Goal: Task Accomplishment & Management: Manage account settings

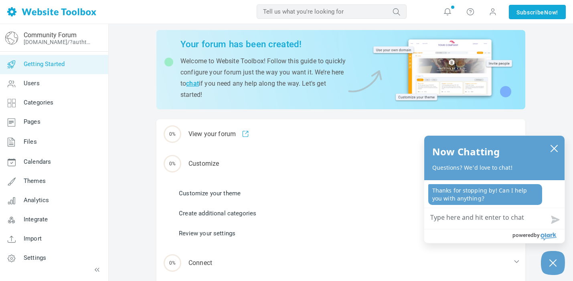
scroll to position [27, 0]
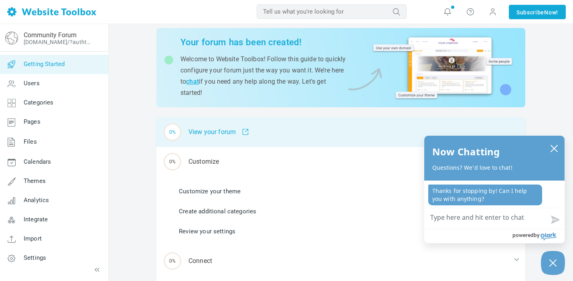
click at [248, 134] on span at bounding box center [242, 132] width 13 height 7
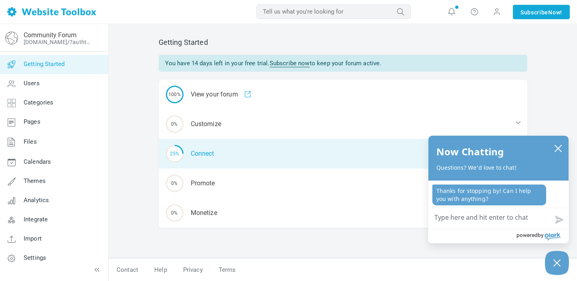
click at [256, 144] on div "25% Connect" at bounding box center [343, 154] width 369 height 30
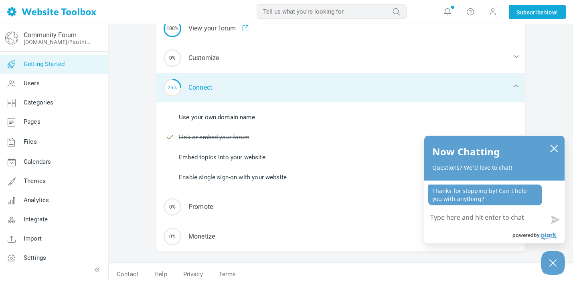
scroll to position [70, 0]
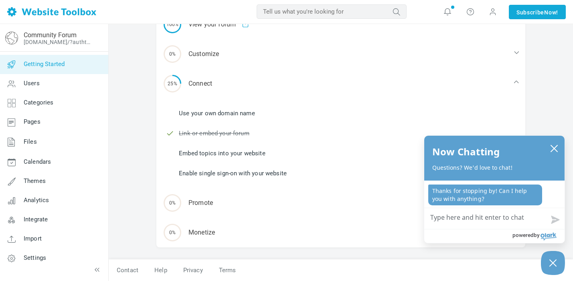
click at [258, 155] on link "Embed topics into your website" at bounding box center [222, 153] width 87 height 9
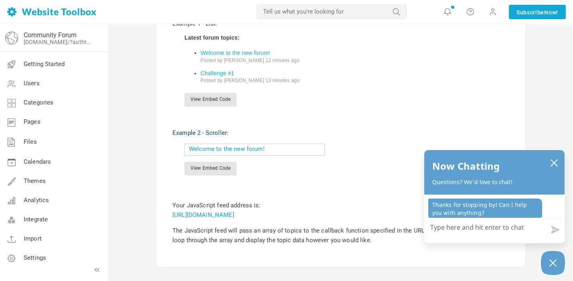
scroll to position [259, 0]
click at [555, 164] on icon "close chatbox" at bounding box center [554, 163] width 8 height 8
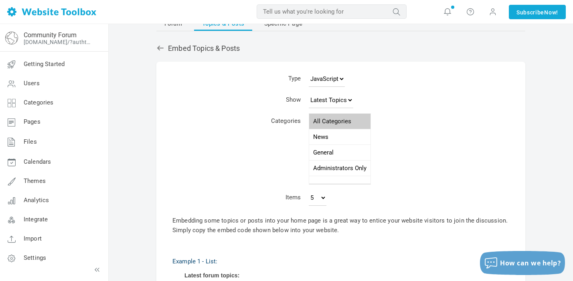
scroll to position [22, 0]
click at [346, 100] on select "Latest Topics Top Topics New Topics New Posts" at bounding box center [331, 100] width 45 height 16
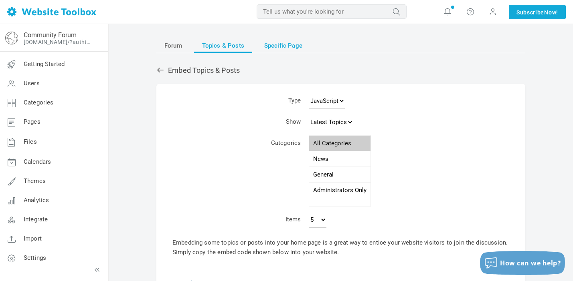
click at [275, 46] on span "Specific Page" at bounding box center [283, 45] width 38 height 14
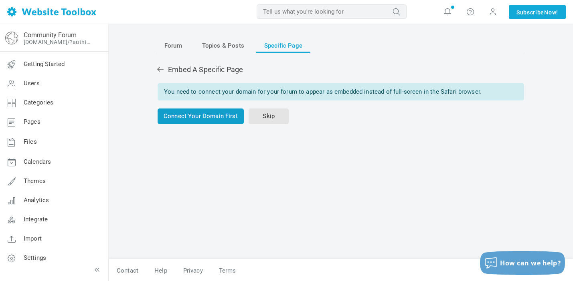
click at [221, 120] on link "Connect Your Domain First" at bounding box center [201, 117] width 86 height 16
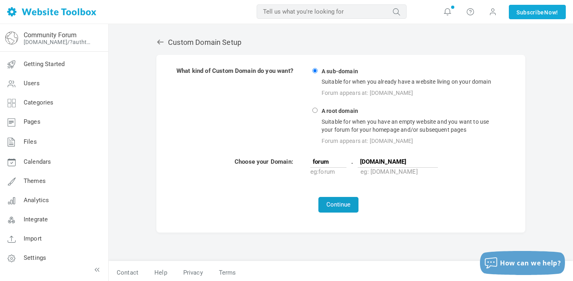
type input "[DOMAIN_NAME]"
click at [349, 203] on button "Continue" at bounding box center [338, 205] width 40 height 16
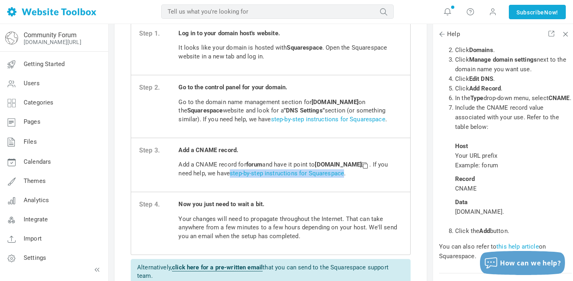
scroll to position [16074, 0]
click at [490, 208] on span "custom.websitetoolbox.com." at bounding box center [479, 211] width 49 height 7
copy div "custom.websitetoolbox.com."
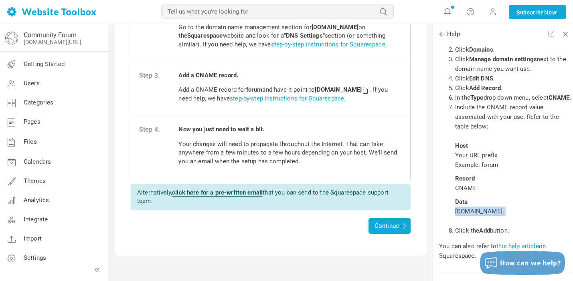
scroll to position [149, 0]
click at [393, 230] on span "Continue" at bounding box center [390, 226] width 42 height 16
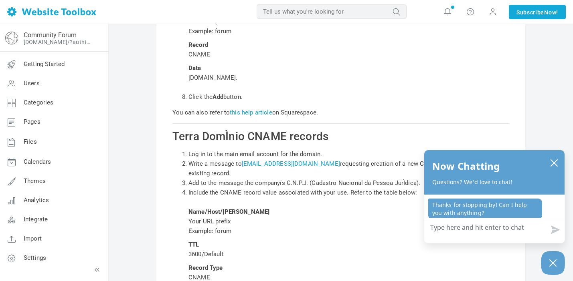
scroll to position [10641, 0]
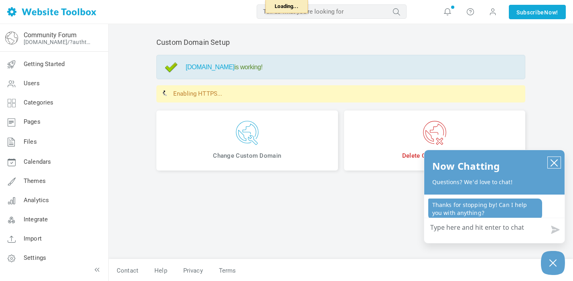
click at [553, 161] on icon "close chatbox" at bounding box center [554, 163] width 8 height 8
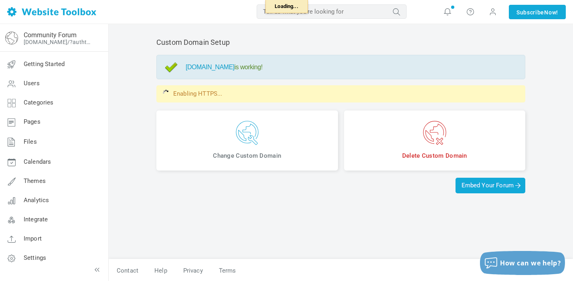
click at [235, 68] on link "forum.renxuewashington.org" at bounding box center [210, 67] width 49 height 7
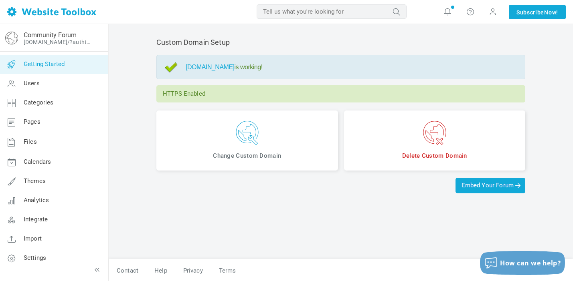
click at [40, 68] on link "Getting Started" at bounding box center [54, 64] width 109 height 19
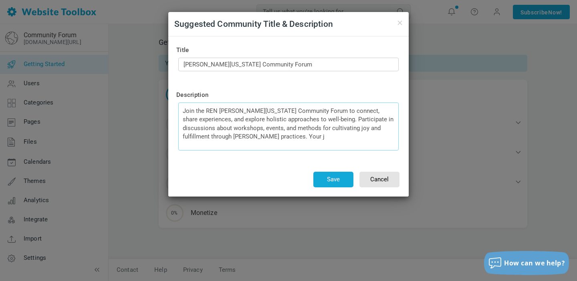
click at [336, 138] on textarea "Join the REN [PERSON_NAME][US_STATE] Community Forum to connect, share experien…" at bounding box center [288, 127] width 221 height 48
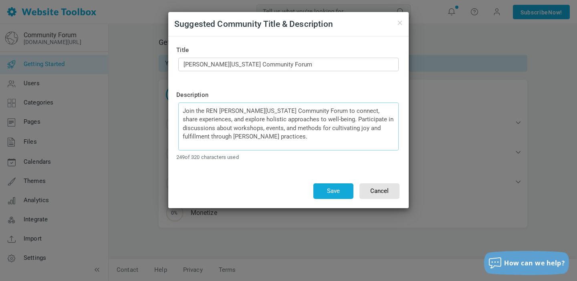
click at [261, 121] on textarea "Join the REN [PERSON_NAME][US_STATE] Community Forum to connect, share experien…" at bounding box center [288, 127] width 221 height 48
type textarea "Join the REN [PERSON_NAME][US_STATE] Community Forum to connect, share experien…"
click at [325, 189] on button "Save" at bounding box center [334, 192] width 40 height 16
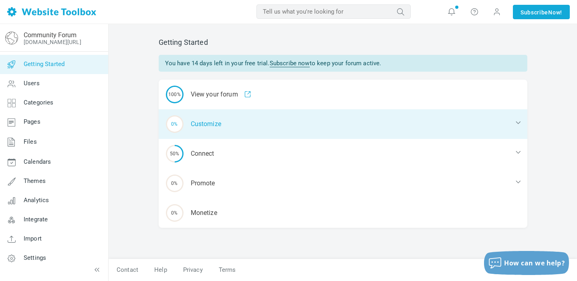
click at [286, 128] on div "0% Customize" at bounding box center [343, 124] width 369 height 30
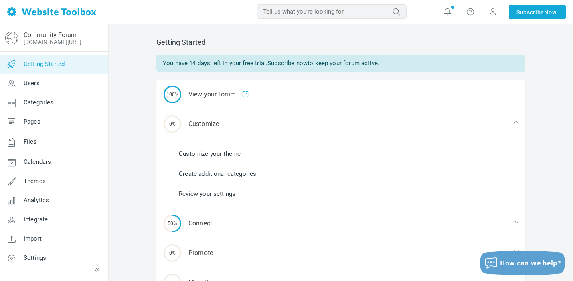
click at [237, 154] on link "Customize your theme" at bounding box center [210, 154] width 62 height 9
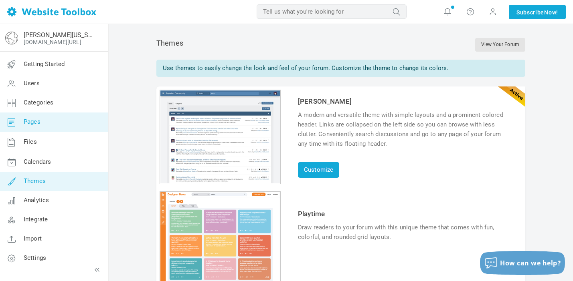
click at [54, 123] on link "Pages" at bounding box center [54, 122] width 109 height 19
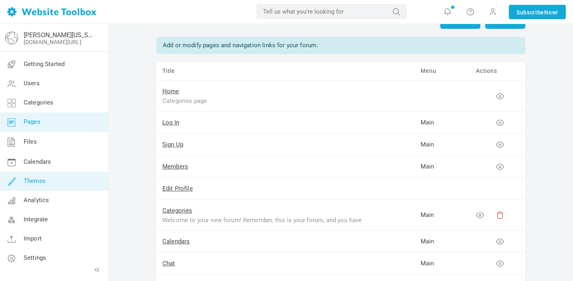
scroll to position [26, 0]
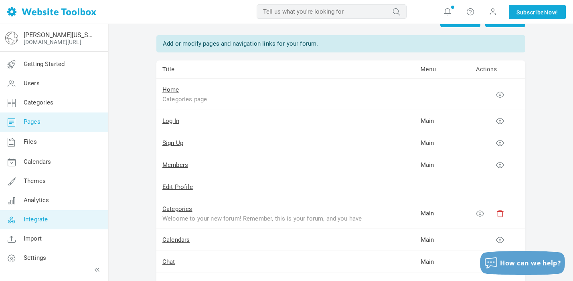
click at [45, 219] on span "Integrate" at bounding box center [36, 219] width 24 height 7
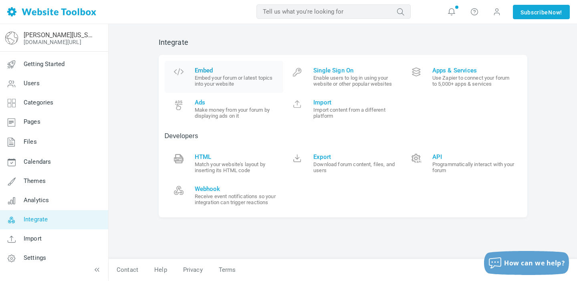
click at [206, 76] on small "Embed your forum or latest topics into your website" at bounding box center [236, 81] width 83 height 12
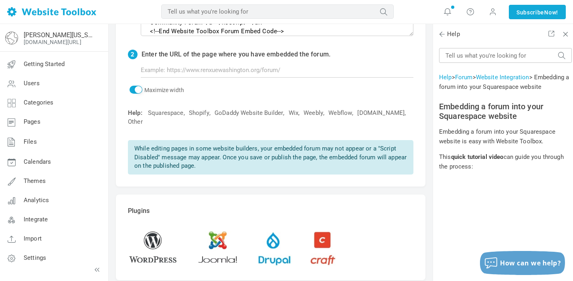
scroll to position [138, 0]
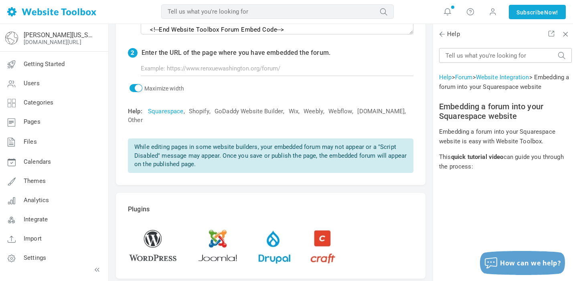
click at [172, 115] on link "Squarespace" at bounding box center [166, 111] width 36 height 8
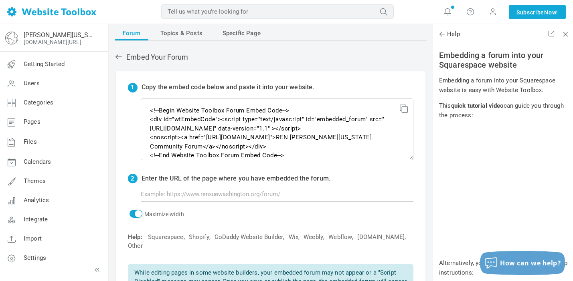
scroll to position [10, 0]
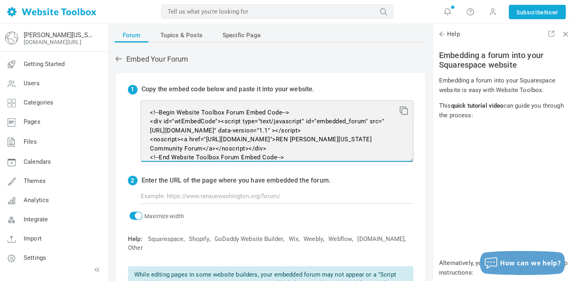
click at [222, 129] on textarea "<!--Begin Website Toolbox Forum Embed Code--> <div id="wtEmbedCode"><script typ…" at bounding box center [277, 132] width 273 height 62
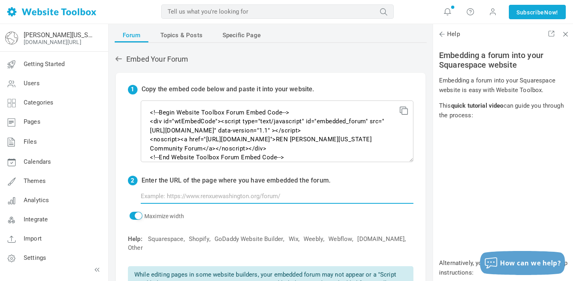
click at [264, 195] on input "text" at bounding box center [277, 196] width 273 height 15
paste input "https://aqua-broccoli-t6ek.squarespace.com/forum"
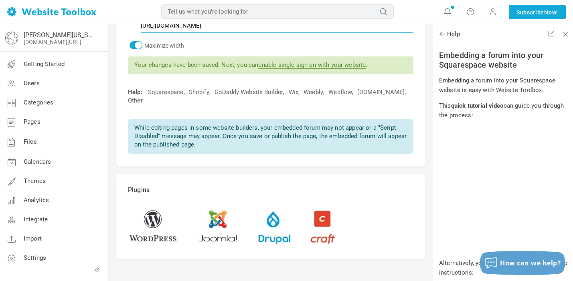
scroll to position [211, 0]
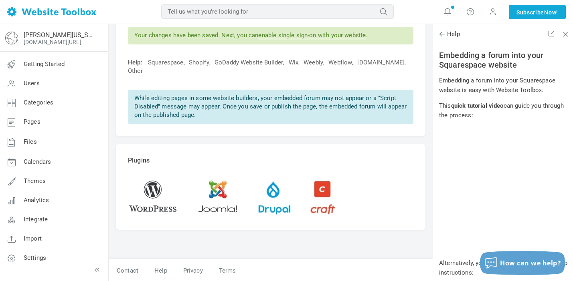
type input "https://www.renxuewashington.org/forum"
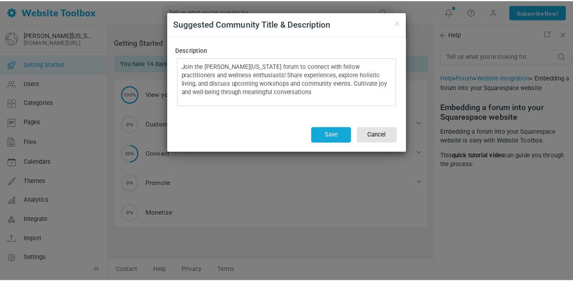
scroll to position [51, 0]
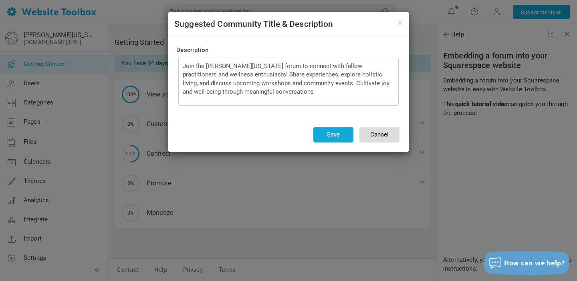
click at [387, 132] on button "Cancel" at bounding box center [380, 135] width 40 height 16
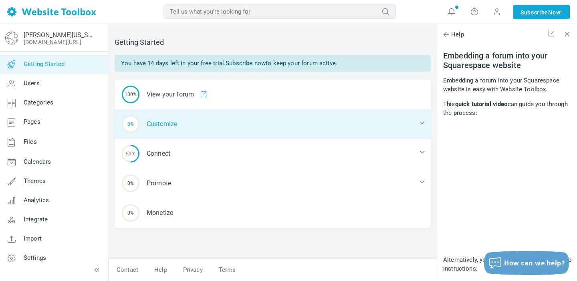
click at [192, 125] on div "0% Customize" at bounding box center [273, 124] width 316 height 30
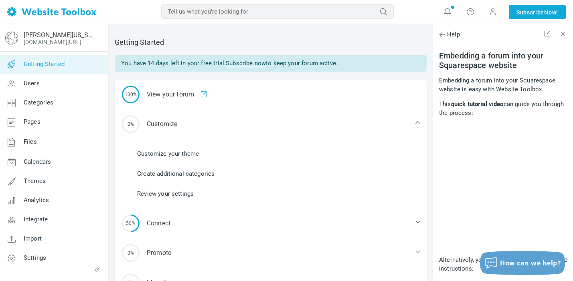
click at [188, 173] on link "Create additional categories" at bounding box center [175, 174] width 77 height 9
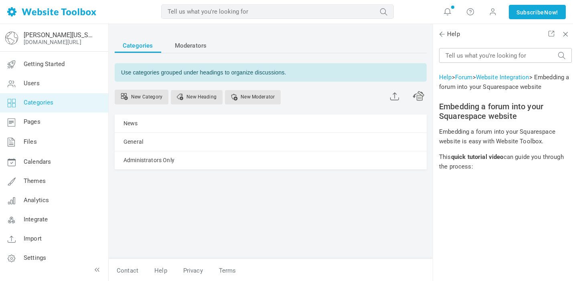
scroll to position [51, 0]
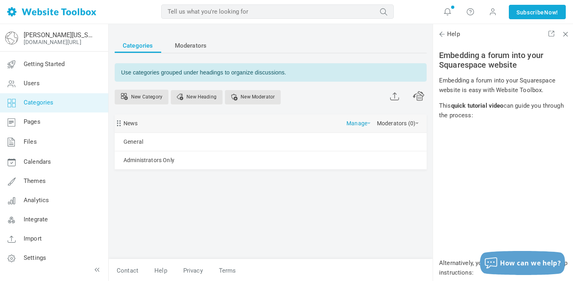
click at [369, 123] on span at bounding box center [368, 124] width 3 height 2
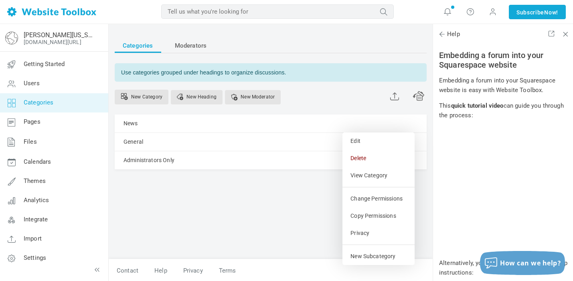
click at [228, 211] on div "Categories Moderators Use categories grouped under headings to organize discuss…" at bounding box center [271, 144] width 324 height 229
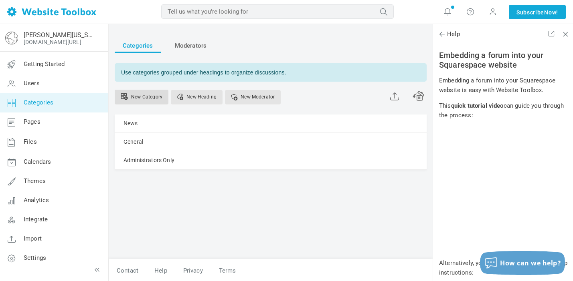
click at [154, 99] on link "New Category" at bounding box center [142, 97] width 54 height 15
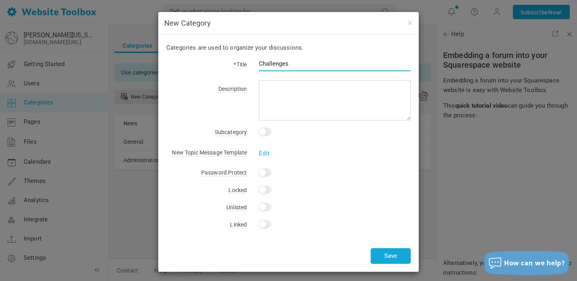
type input "Challenges"
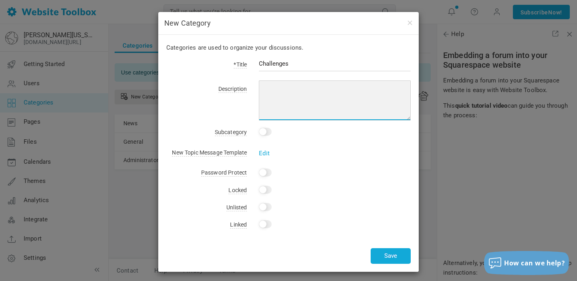
click at [291, 107] on textarea at bounding box center [335, 101] width 152 height 40
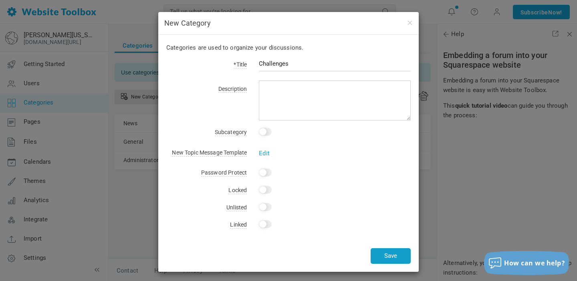
click at [381, 254] on button "Save" at bounding box center [391, 257] width 40 height 16
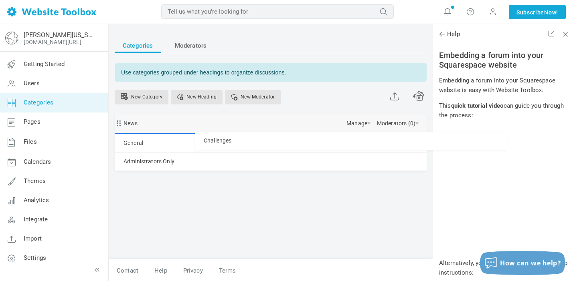
drag, startPoint x: 231, startPoint y: 180, endPoint x: 229, endPoint y: 132, distance: 48.2
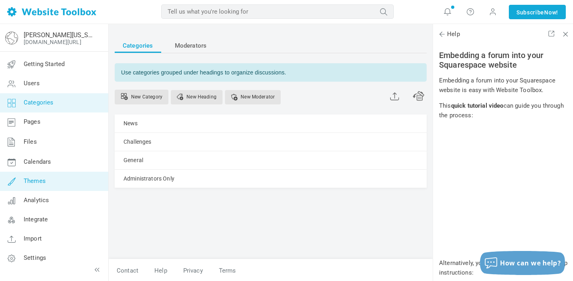
click at [47, 178] on link "Themes" at bounding box center [54, 181] width 109 height 19
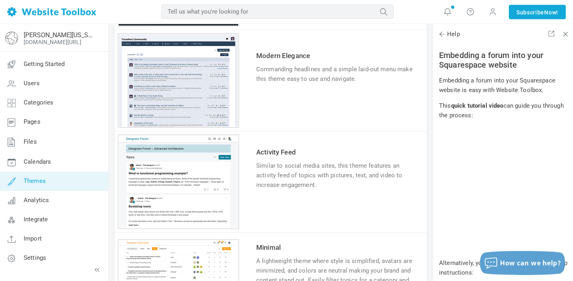
scroll to position [369, 0]
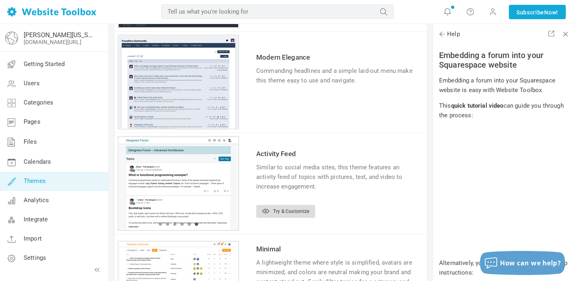
click at [285, 212] on link "Try & Customize" at bounding box center [285, 211] width 59 height 13
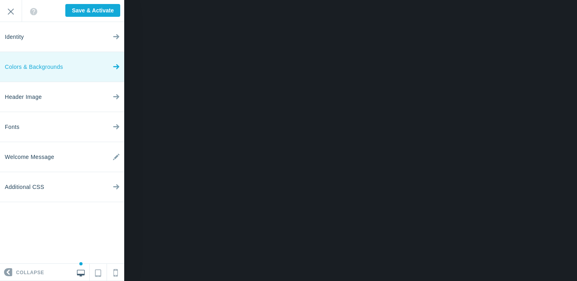
click at [77, 63] on link "Colors & Backgrounds" at bounding box center [62, 67] width 124 height 30
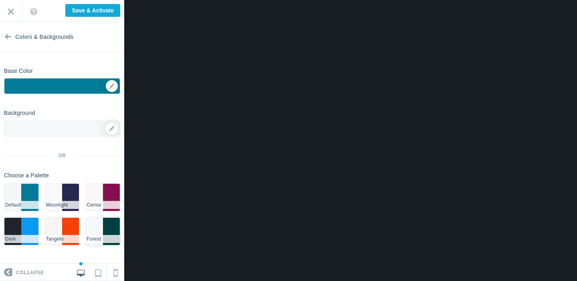
click at [111, 232] on li "#003f3f" at bounding box center [111, 231] width 17 height 27
click at [109, 130] on icon at bounding box center [112, 129] width 6 height 6
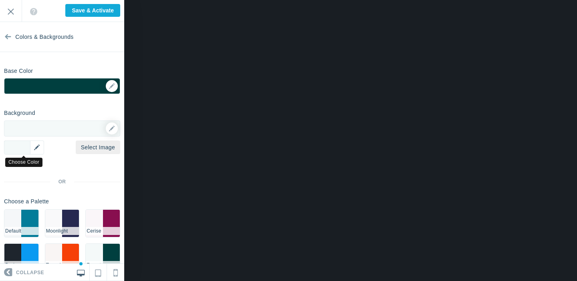
click at [35, 147] on div "▼" at bounding box center [24, 148] width 40 height 14
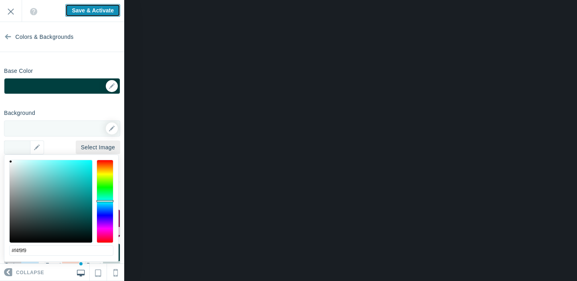
click at [87, 11] on input "Save & Activate" at bounding box center [92, 10] width 55 height 13
type input "Saving..."
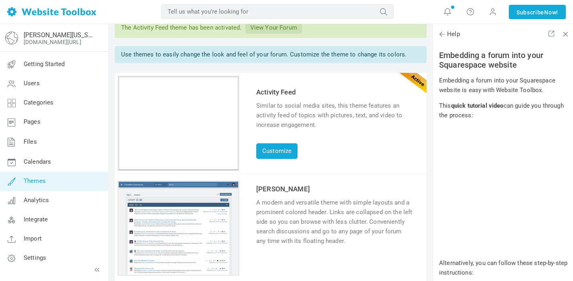
scroll to position [54, 0]
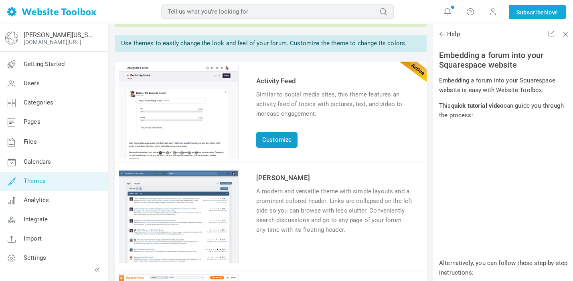
click at [286, 141] on link "Customize" at bounding box center [276, 140] width 41 height 16
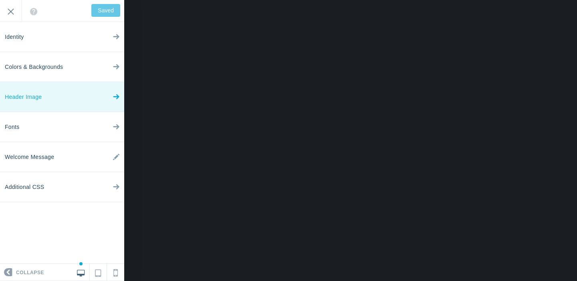
click at [55, 99] on link "Header Image" at bounding box center [62, 97] width 124 height 30
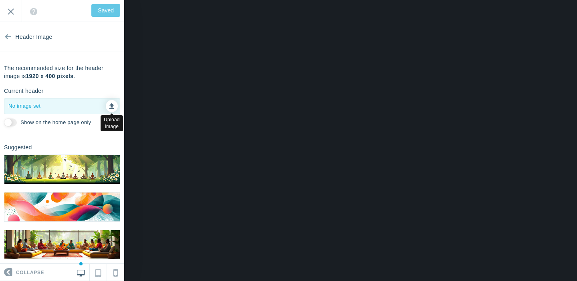
click at [110, 107] on icon at bounding box center [111, 105] width 5 height 6
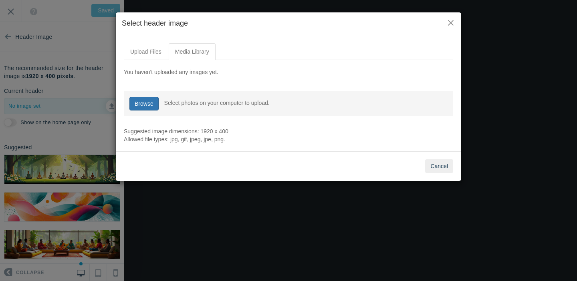
click at [148, 97] on link "Browse" at bounding box center [144, 104] width 29 height 14
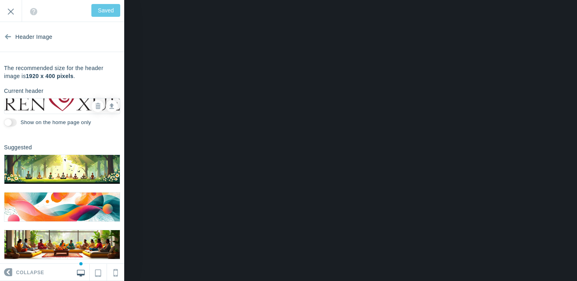
type input "Save"
click at [51, 166] on img at bounding box center [61, 169] width 115 height 29
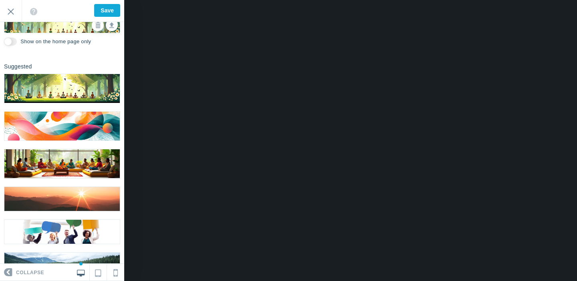
click at [48, 205] on img at bounding box center [61, 199] width 115 height 24
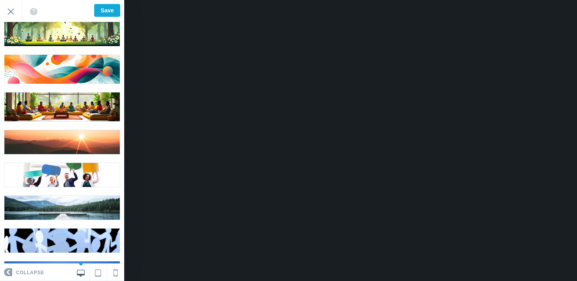
scroll to position [138, 0]
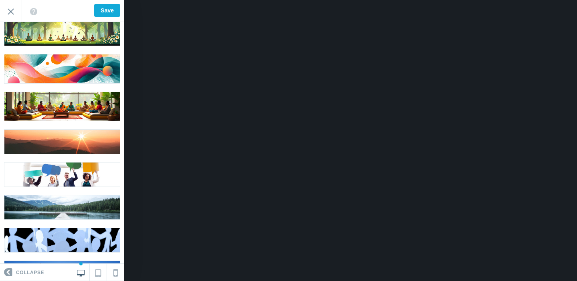
click at [55, 207] on img at bounding box center [61, 208] width 115 height 24
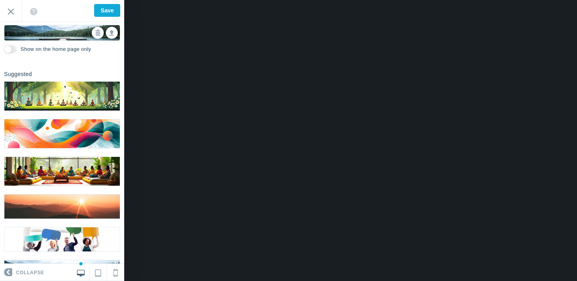
scroll to position [0, 0]
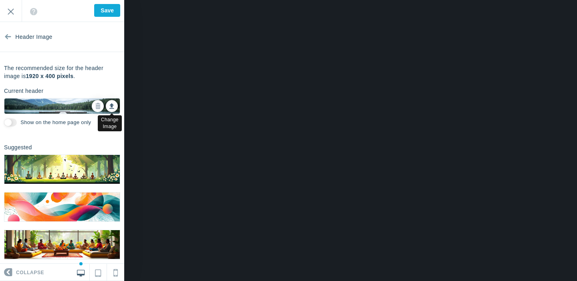
click at [110, 106] on icon at bounding box center [111, 105] width 5 height 6
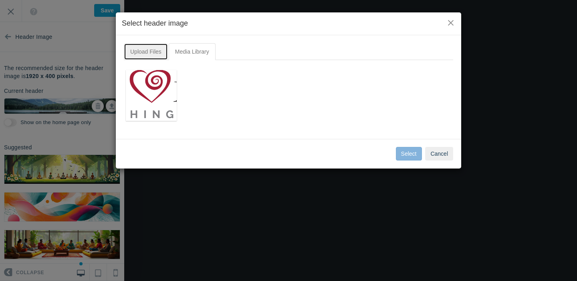
click at [151, 50] on link "Upload Files" at bounding box center [146, 51] width 44 height 17
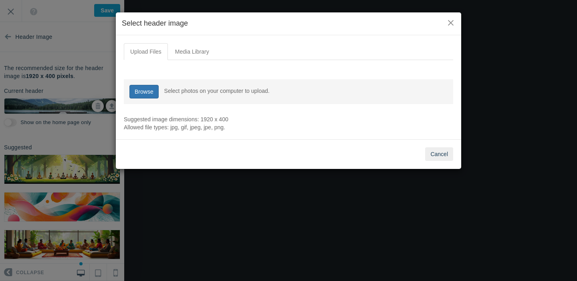
click at [143, 91] on link "Browse" at bounding box center [144, 92] width 29 height 14
type input "C:\fakepath\Mountains 4.png"
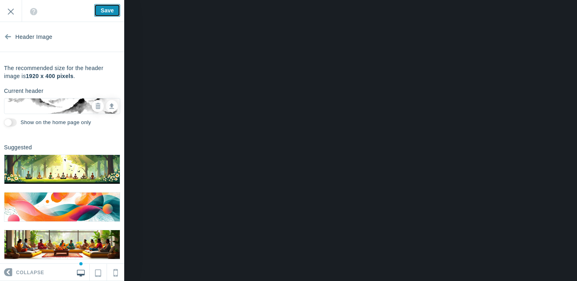
click at [109, 12] on input "Save" at bounding box center [107, 10] width 26 height 13
click at [97, 104] on icon at bounding box center [98, 106] width 6 height 6
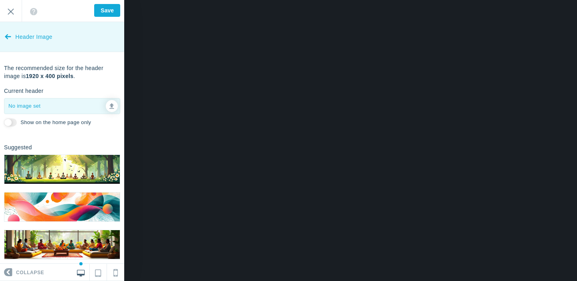
click at [9, 36] on icon at bounding box center [8, 35] width 6 height 30
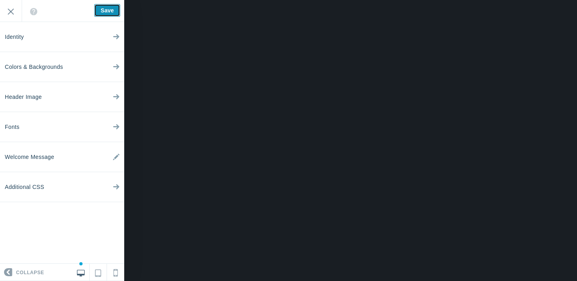
click at [101, 9] on input "Save" at bounding box center [107, 10] width 26 height 13
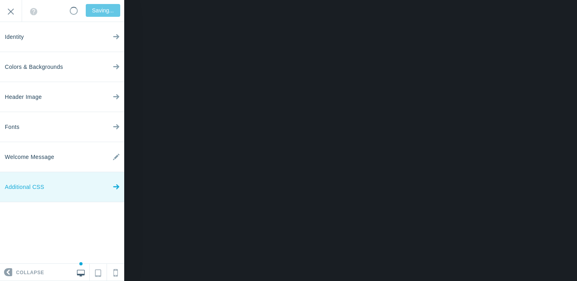
type input "Saved"
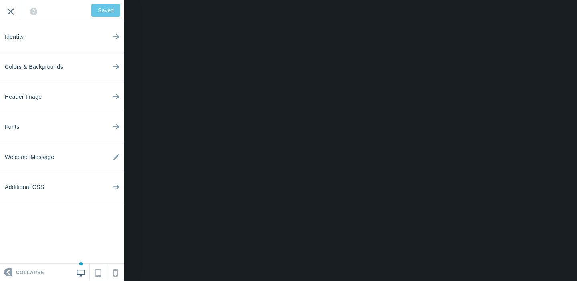
click at [12, 9] on input "Exit" at bounding box center [11, 11] width 22 height 22
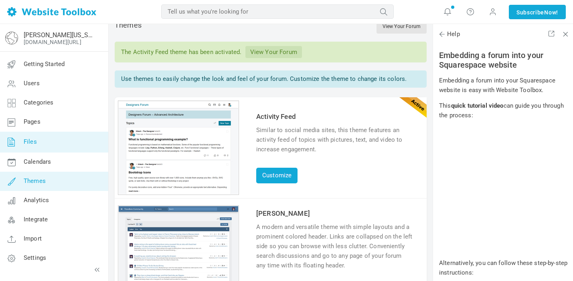
scroll to position [19, 0]
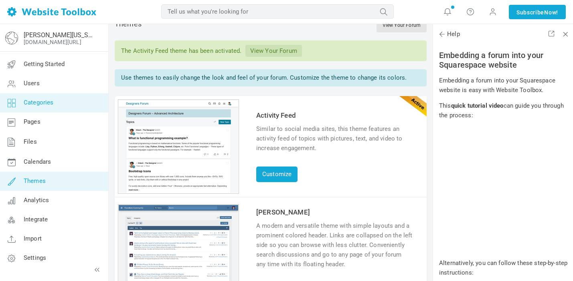
click at [61, 102] on link "Categories" at bounding box center [54, 102] width 109 height 19
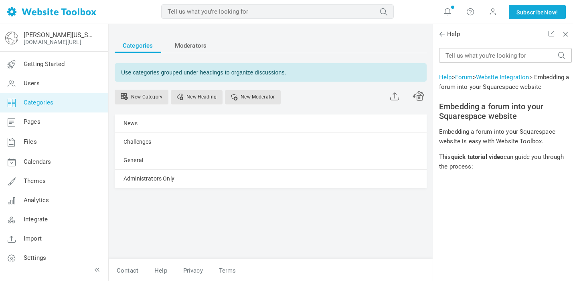
scroll to position [51, 0]
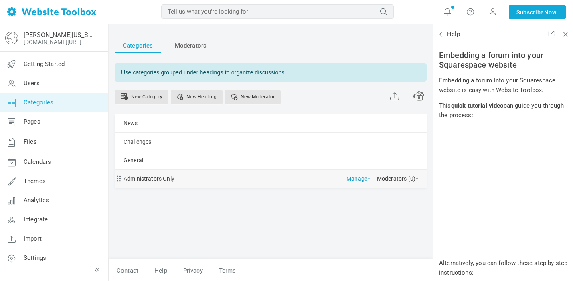
click at [368, 178] on span at bounding box center [368, 179] width 3 height 2
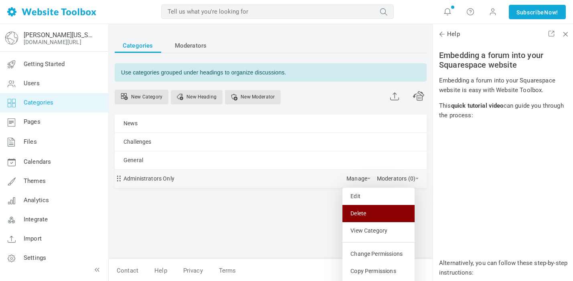
click at [364, 216] on link "Delete" at bounding box center [378, 213] width 72 height 17
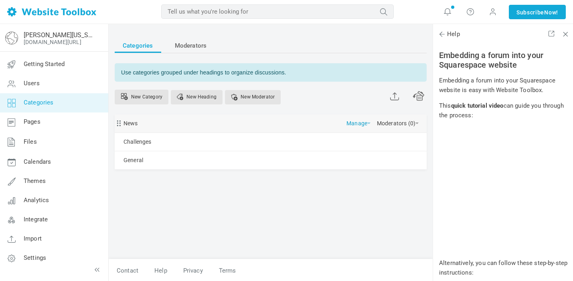
click at [369, 124] on span at bounding box center [368, 124] width 3 height 2
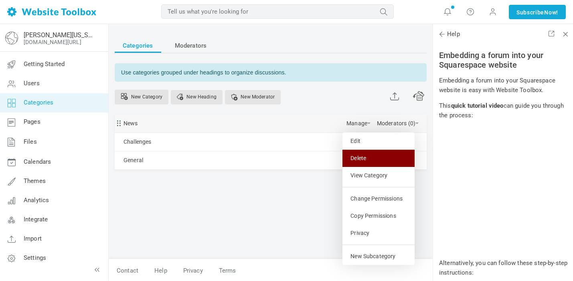
click at [370, 161] on link "Delete" at bounding box center [378, 158] width 72 height 17
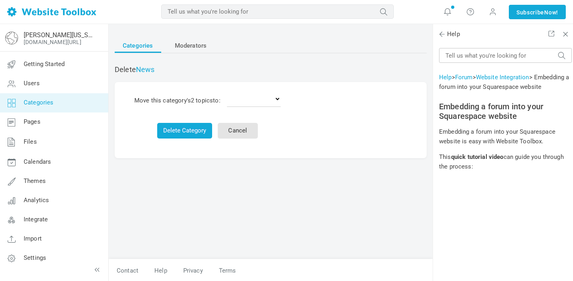
scroll to position [51, 0]
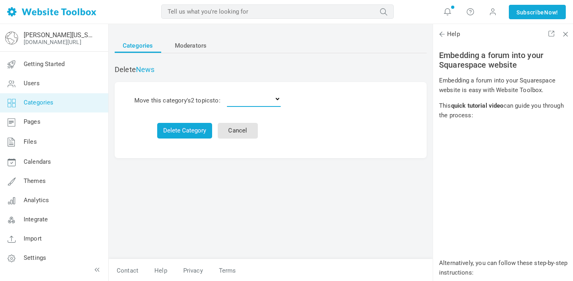
click at [254, 102] on select "Delete the topics Challenges General" at bounding box center [254, 99] width 54 height 16
select select "987445"
click at [199, 132] on button "Delete Category" at bounding box center [184, 131] width 55 height 16
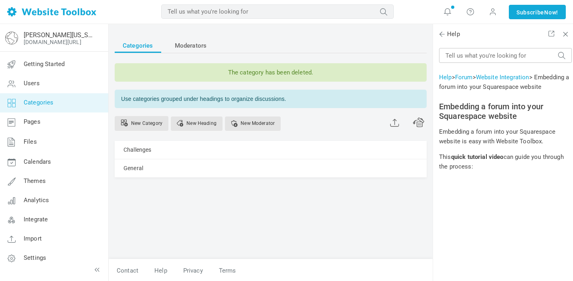
scroll to position [51, 0]
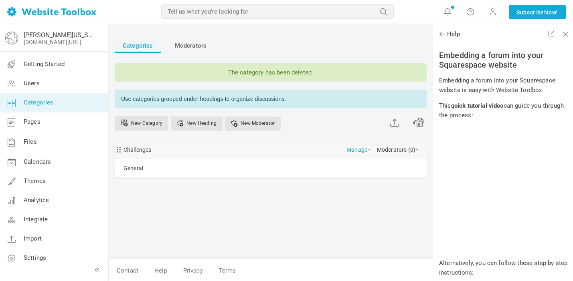
click at [369, 150] on span at bounding box center [368, 150] width 3 height 2
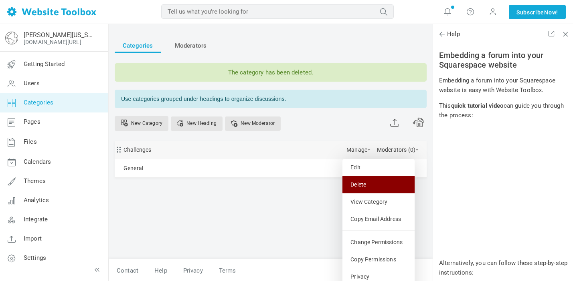
click at [359, 186] on link "Delete" at bounding box center [378, 184] width 72 height 17
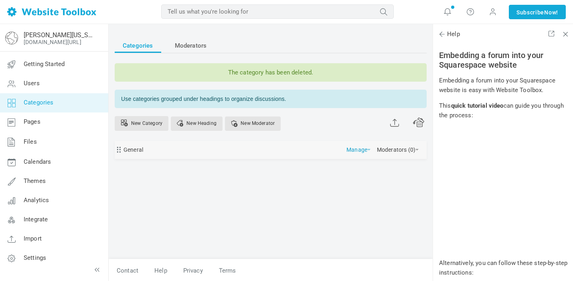
click at [358, 150] on link "Manage" at bounding box center [358, 148] width 24 height 14
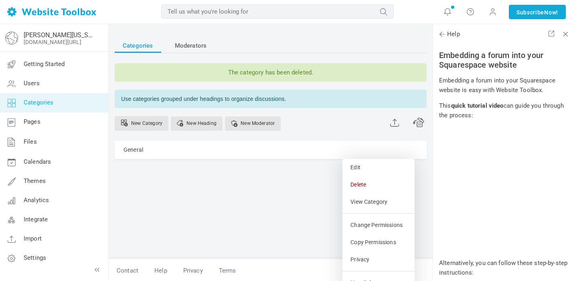
click at [304, 188] on div "Categories Moderators The category has been deleted. Use categories grouped und…" at bounding box center [271, 144] width 324 height 229
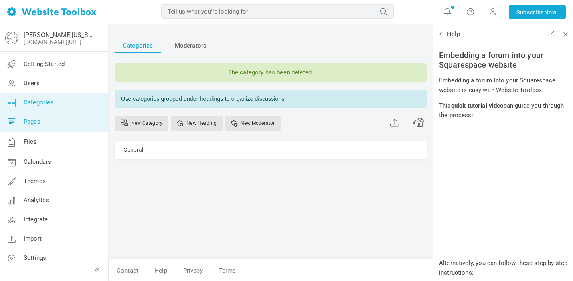
click at [55, 120] on link "Pages" at bounding box center [54, 122] width 109 height 19
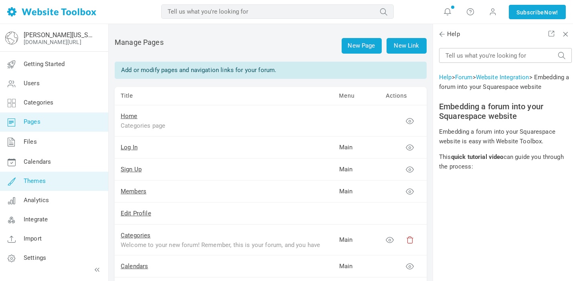
scroll to position [51, 0]
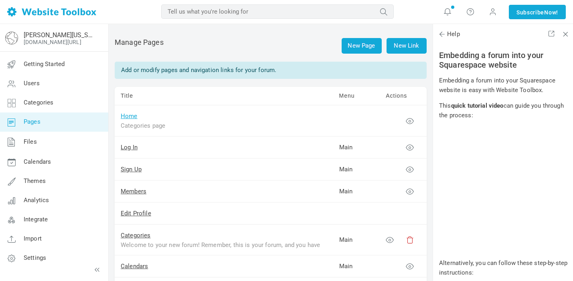
click at [130, 118] on link "Home" at bounding box center [129, 116] width 17 height 7
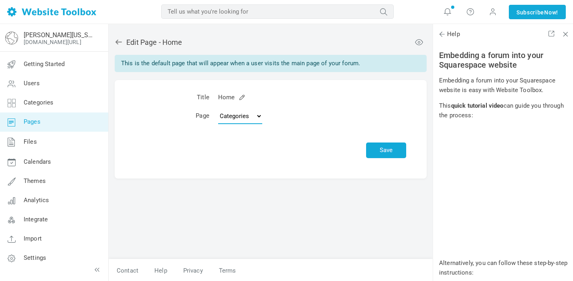
click at [261, 115] on select "Topics Categories Custom Page" at bounding box center [240, 116] width 44 height 16
select select "topics"
click at [382, 153] on button "Save" at bounding box center [386, 151] width 40 height 16
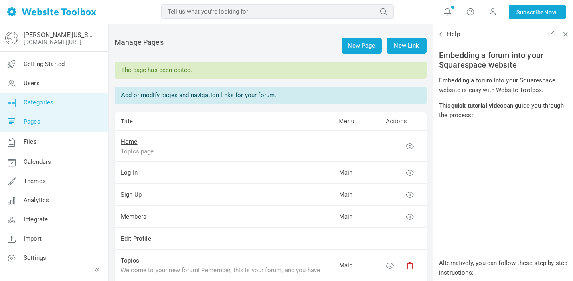
click at [74, 101] on link "Categories" at bounding box center [54, 102] width 109 height 19
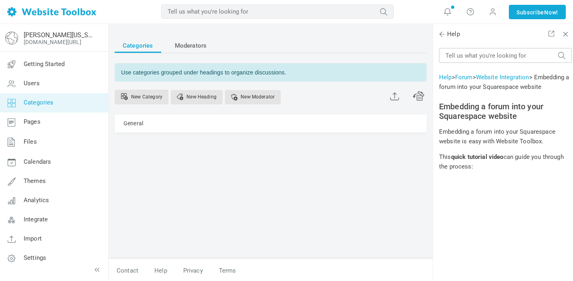
scroll to position [51, 0]
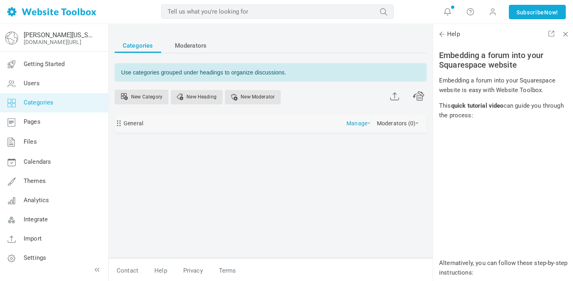
click at [367, 124] on span at bounding box center [368, 124] width 3 height 2
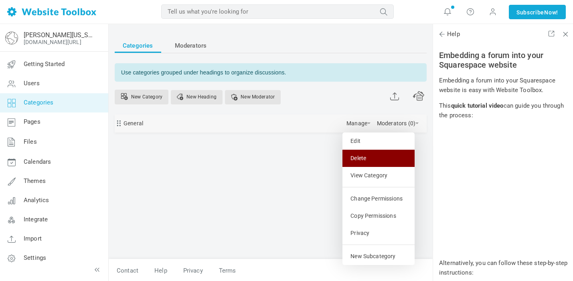
click at [360, 154] on link "Delete" at bounding box center [378, 158] width 72 height 17
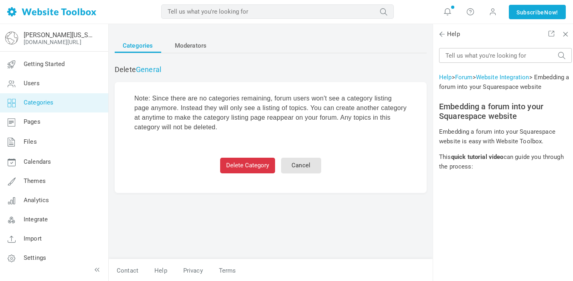
scroll to position [51, 0]
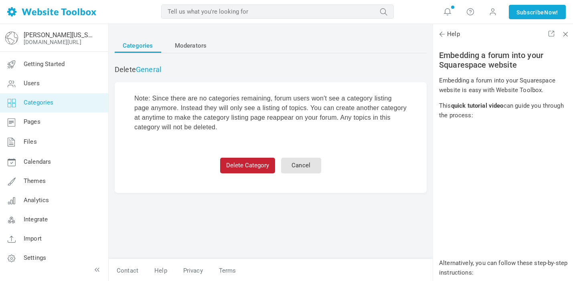
click at [243, 166] on button "Delete Category" at bounding box center [247, 166] width 55 height 16
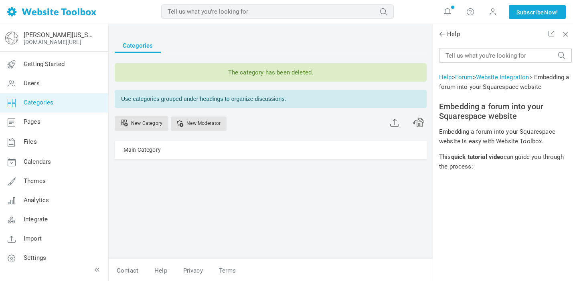
scroll to position [51, 0]
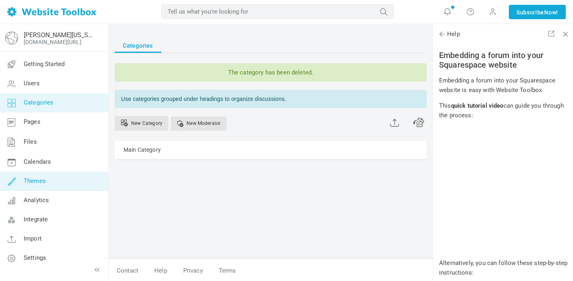
click at [44, 176] on link "Themes" at bounding box center [54, 181] width 109 height 19
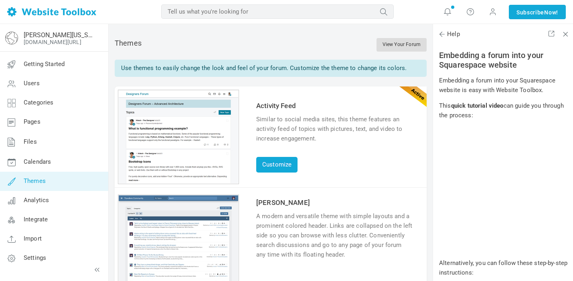
click at [398, 47] on link "View Your Forum" at bounding box center [402, 45] width 50 height 14
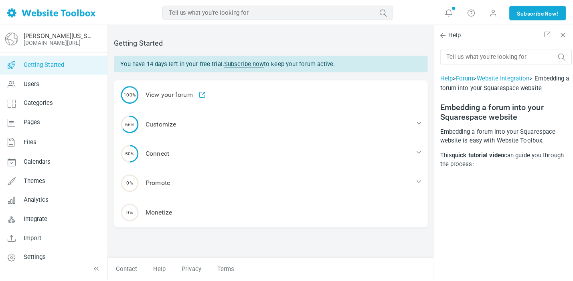
scroll to position [51, 0]
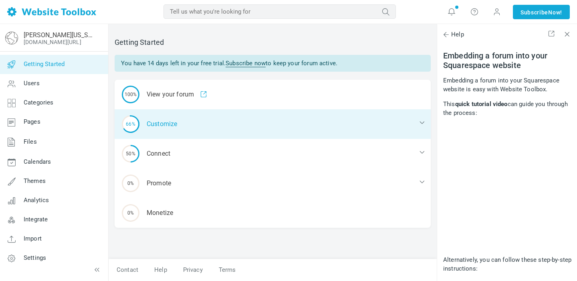
click at [197, 125] on div "66% Customize" at bounding box center [273, 124] width 316 height 30
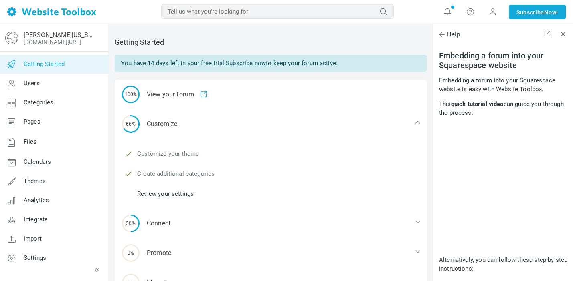
click at [179, 195] on link "Review your settings" at bounding box center [165, 194] width 57 height 9
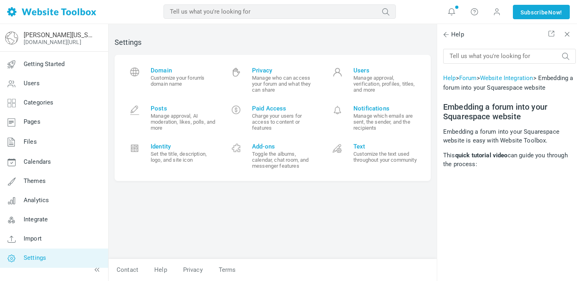
scroll to position [51, 0]
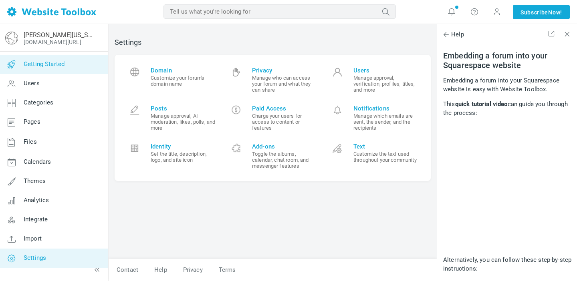
click at [51, 71] on link "Getting Started" at bounding box center [54, 64] width 109 height 19
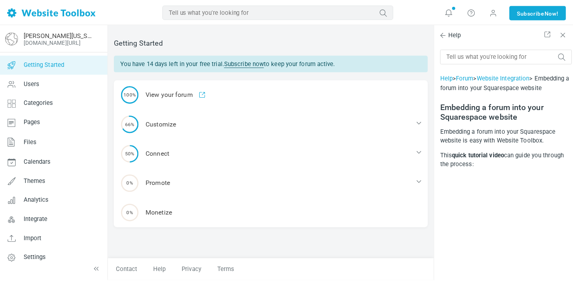
scroll to position [51, 0]
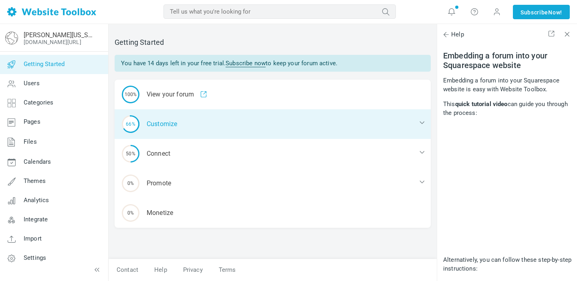
click at [189, 115] on div "66% Customize" at bounding box center [273, 124] width 316 height 30
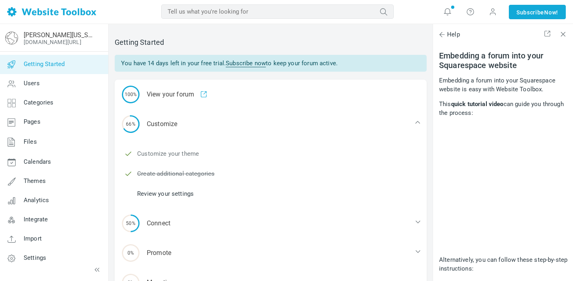
click at [181, 154] on link "Customize your theme" at bounding box center [168, 154] width 62 height 9
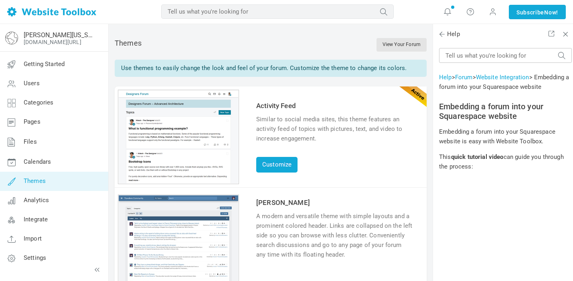
scroll to position [51, 0]
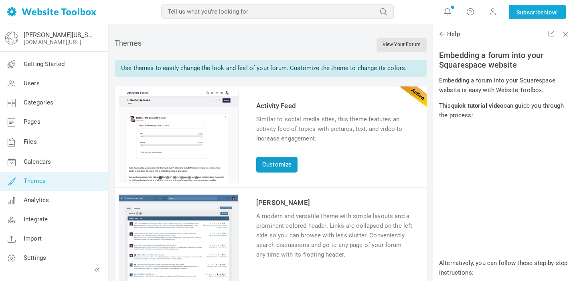
click at [273, 166] on link "Customize" at bounding box center [276, 165] width 41 height 16
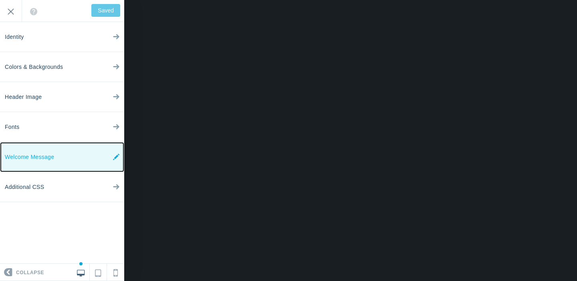
click at [69, 154] on link "Welcome Message" at bounding box center [62, 157] width 124 height 30
click at [116, 154] on icon at bounding box center [116, 157] width 6 height 30
type input "Save"
click at [64, 162] on link "Welcome Message" at bounding box center [62, 157] width 124 height 30
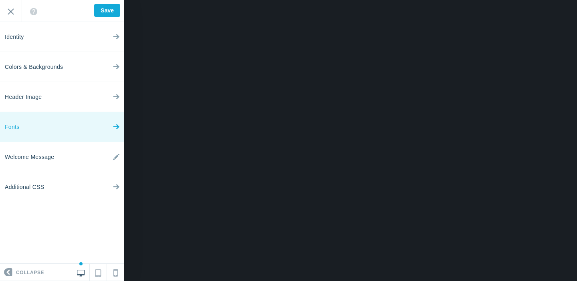
click at [37, 122] on link "Fonts" at bounding box center [62, 127] width 124 height 30
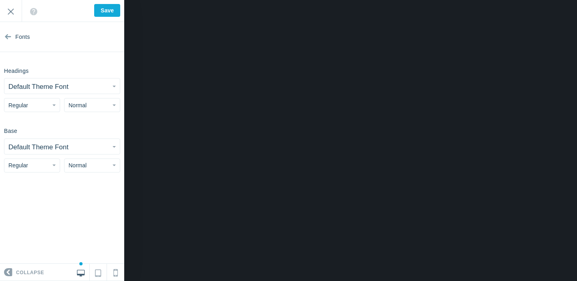
click at [59, 87] on small "Default Theme Font" at bounding box center [38, 87] width 60 height 8
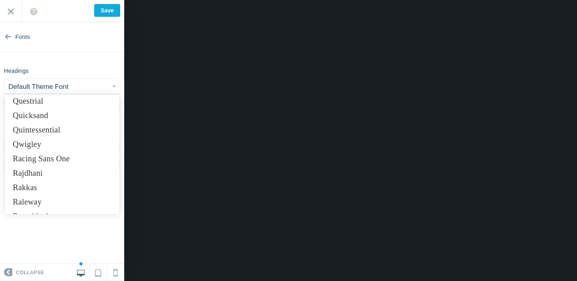
scroll to position [4998, 0]
click at [51, 207] on link "Raleway" at bounding box center [62, 201] width 115 height 14
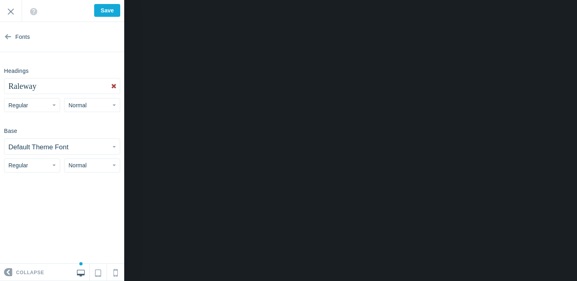
click at [49, 146] on small "Default Theme Font" at bounding box center [38, 148] width 60 height 8
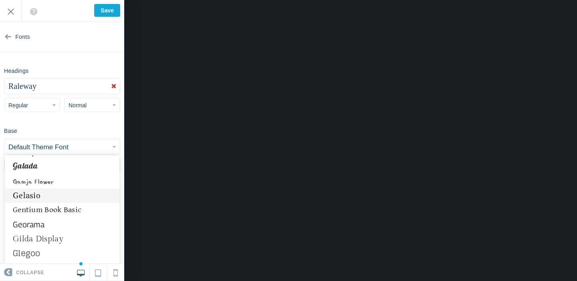
scroll to position [2379, 0]
click at [43, 201] on link "Gelasio" at bounding box center [62, 196] width 115 height 14
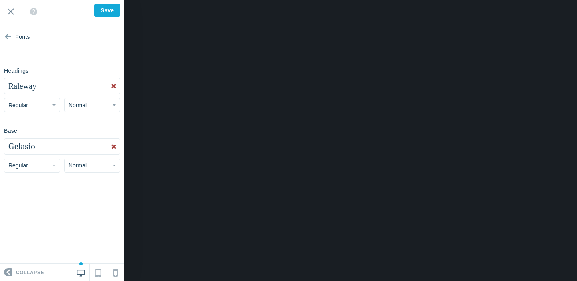
click at [80, 109] on button "Normal" at bounding box center [92, 105] width 56 height 14
click at [54, 105] on span "button" at bounding box center [54, 106] width 3 height 2
click at [39, 152] on link "Bold" at bounding box center [31, 151] width 55 height 14
click at [58, 119] on section "Fonts Headings Raleway Abel Abhaya Libre Aboreto Abril Fatface Aclonica Acme Ac…" at bounding box center [62, 143] width 124 height 242
click at [83, 105] on span "Normal" at bounding box center [78, 105] width 18 height 6
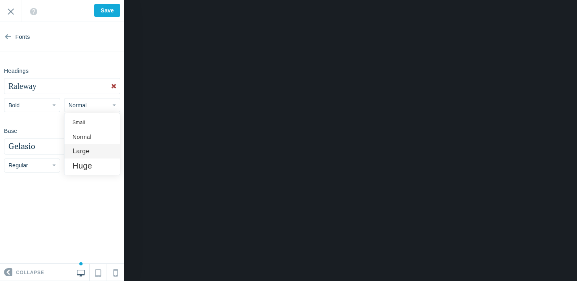
click at [84, 152] on link "Large" at bounding box center [92, 151] width 55 height 14
click at [83, 104] on button "Large" at bounding box center [92, 105] width 56 height 14
click at [51, 121] on section "Fonts Headings Raleway Abel Abhaya Libre Aboreto Abril Fatface Aclonica Acme Ac…" at bounding box center [62, 143] width 124 height 242
click at [101, 8] on input "Save" at bounding box center [107, 10] width 26 height 13
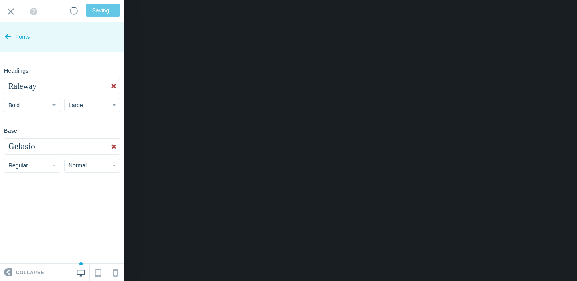
type input "Saved"
click at [10, 36] on icon at bounding box center [8, 35] width 6 height 30
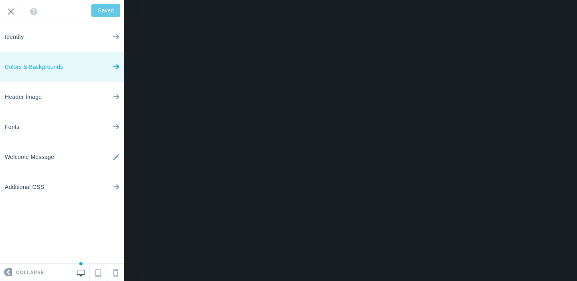
click at [52, 75] on span "Colors & Backgrounds" at bounding box center [34, 67] width 58 height 30
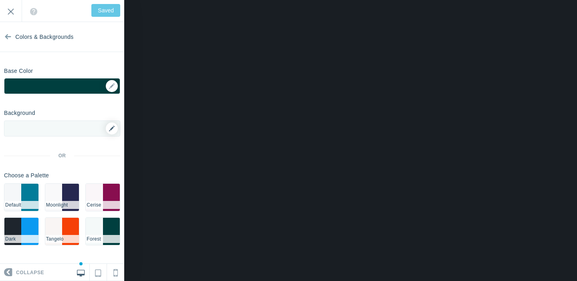
click at [109, 133] on link at bounding box center [112, 129] width 12 height 12
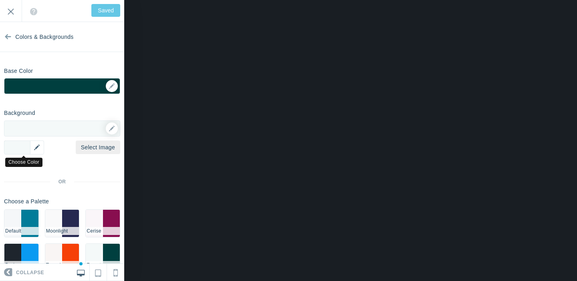
click at [41, 145] on div "▼" at bounding box center [24, 148] width 40 height 14
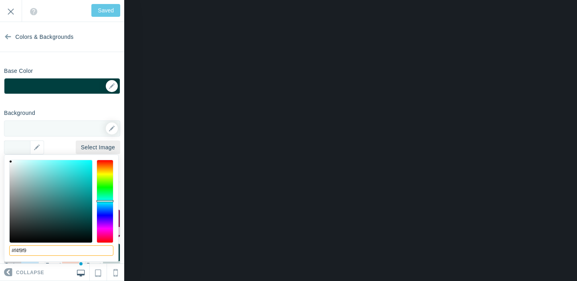
drag, startPoint x: 32, startPoint y: 249, endPoint x: 16, endPoint y: 249, distance: 16.0
click at [16, 249] on input "#f4f9f9" at bounding box center [61, 251] width 104 height 10
type input "#faf7ee"
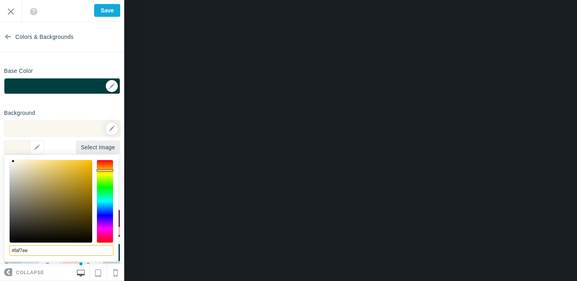
type input "Save"
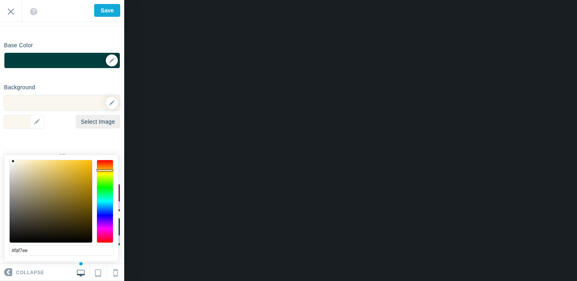
click at [72, 139] on div "Background Options Select Image #faf7ee ▼ Position Repeat Fixed Position Underl…" at bounding box center [62, 167] width 124 height 172
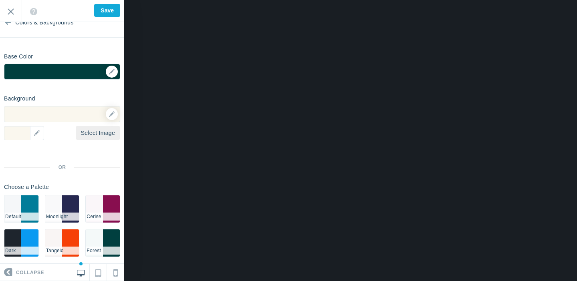
scroll to position [0, 0]
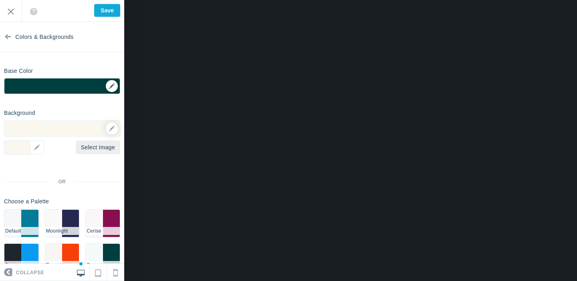
click at [112, 87] on div "▼" at bounding box center [61, 89] width 115 height 20
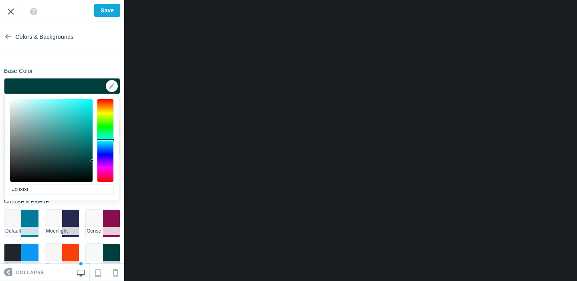
click at [12, 8] on input "Exit" at bounding box center [11, 11] width 22 height 22
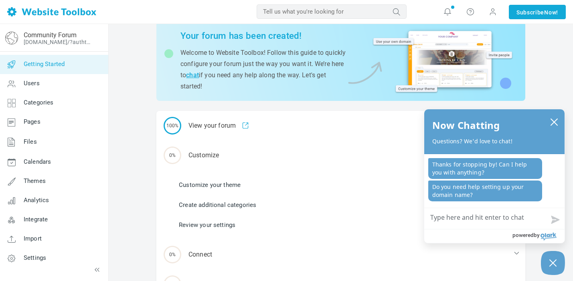
scroll to position [33, 0]
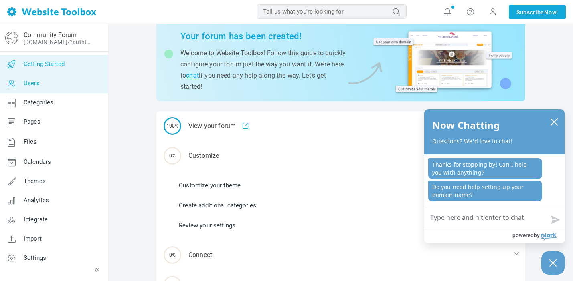
click at [48, 89] on link "Users" at bounding box center [54, 83] width 109 height 19
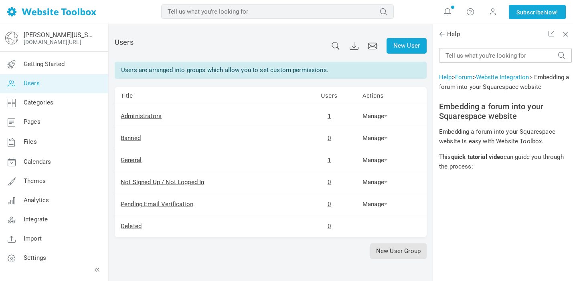
scroll to position [51, 0]
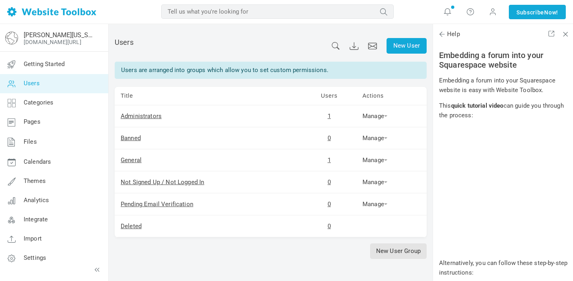
click at [381, 164] on td "Manage Permissions Users Add Users Duplicate" at bounding box center [391, 161] width 70 height 22
click at [384, 162] on link "Manage" at bounding box center [374, 160] width 25 height 7
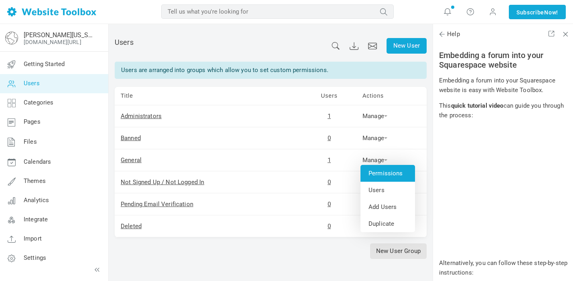
click at [383, 177] on link "Permissions" at bounding box center [387, 173] width 55 height 17
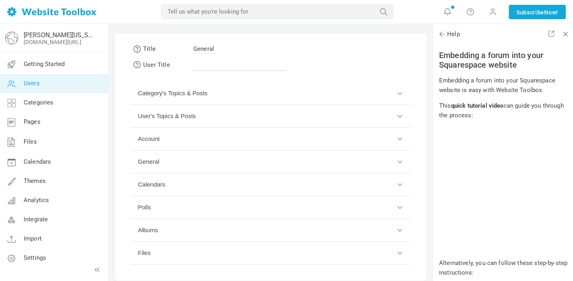
scroll to position [24, 0]
click at [255, 118] on button "User's Topics & Posts" at bounding box center [271, 115] width 280 height 23
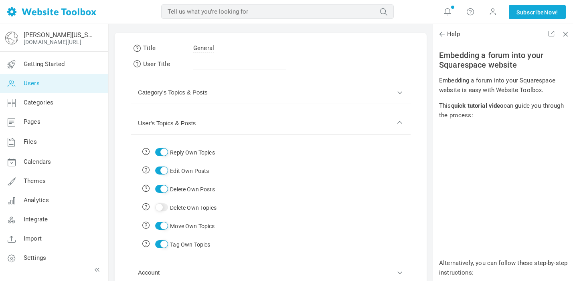
click at [211, 90] on button "Category's Topics & Posts" at bounding box center [271, 92] width 280 height 23
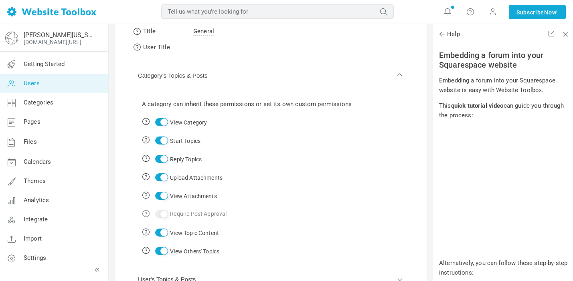
scroll to position [42, 0]
click at [162, 141] on input "Start Topics" at bounding box center [161, 140] width 13 height 8
checkbox input "false"
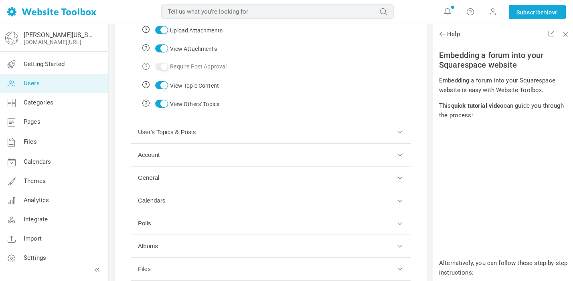
scroll to position [190, 0]
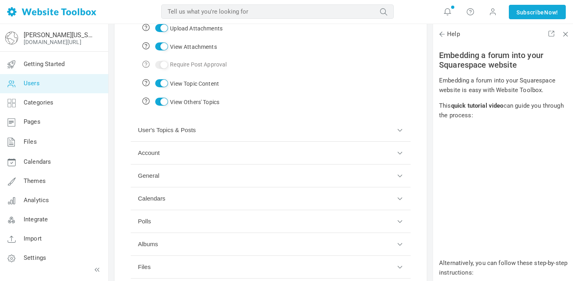
click at [211, 180] on button "General" at bounding box center [271, 176] width 280 height 23
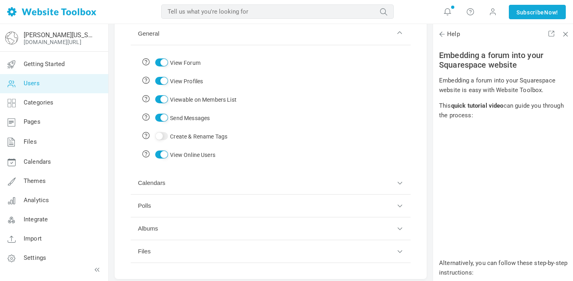
scroll to position [161, 0]
click at [215, 204] on button "Polls" at bounding box center [271, 204] width 280 height 23
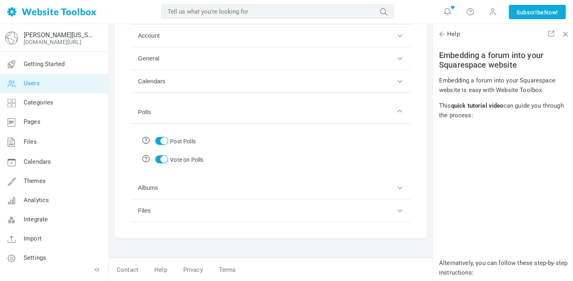
scroll to position [126, 0]
click at [158, 142] on input "Post Polls" at bounding box center [161, 142] width 13 height 8
checkbox input "false"
click at [178, 89] on button "Calendars" at bounding box center [271, 82] width 280 height 23
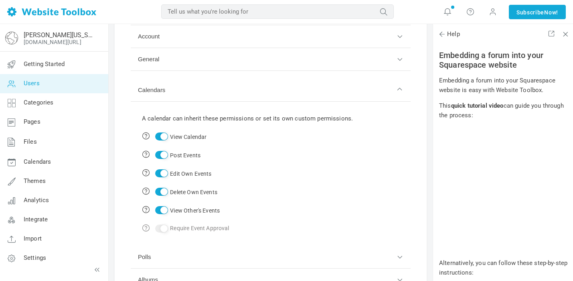
click at [163, 156] on input "Post Events" at bounding box center [161, 155] width 13 height 8
checkbox input "false"
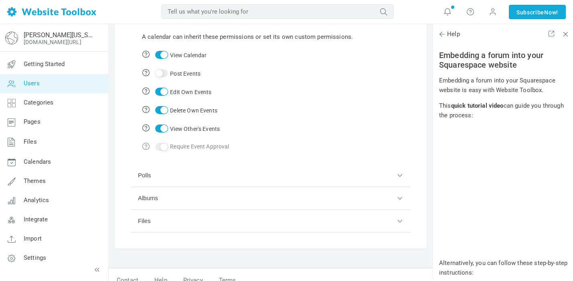
scroll to position [209, 0]
click at [174, 199] on button "Albums" at bounding box center [271, 197] width 280 height 23
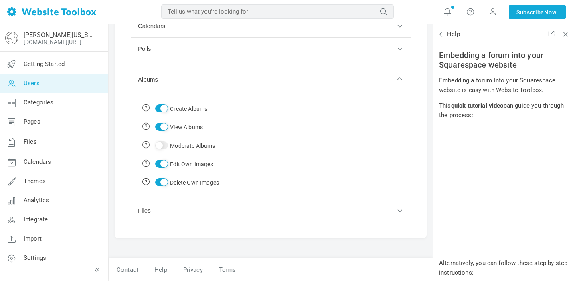
scroll to position [181, 0]
click at [162, 111] on input "Create Albums" at bounding box center [161, 109] width 13 height 8
checkbox input "false"
click at [179, 209] on button "Files" at bounding box center [271, 211] width 280 height 23
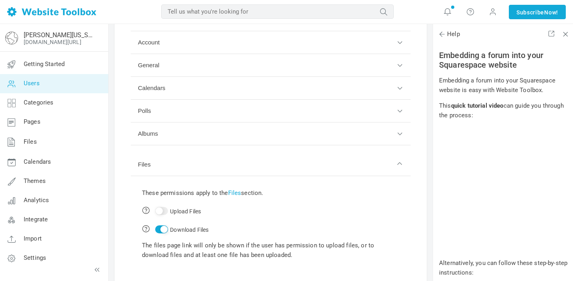
scroll to position [0, 0]
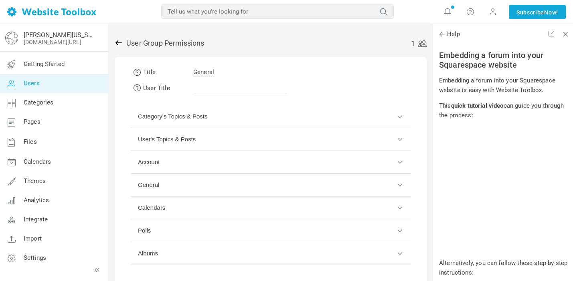
click at [117, 42] on icon at bounding box center [119, 43] width 8 height 8
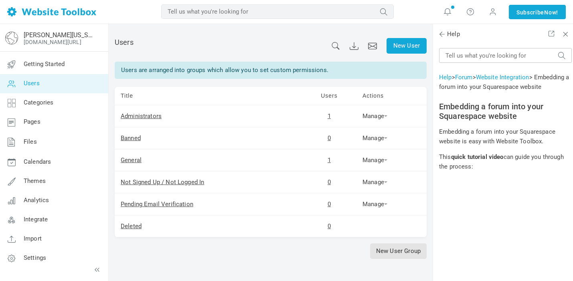
scroll to position [51, 0]
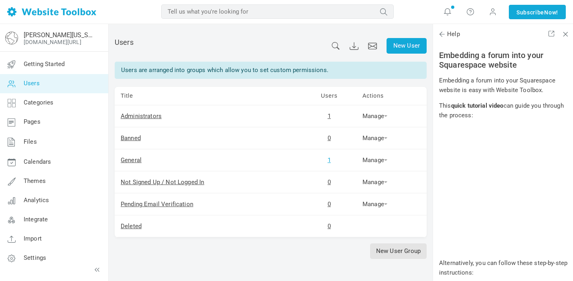
click at [328, 160] on link "1" at bounding box center [329, 160] width 3 height 7
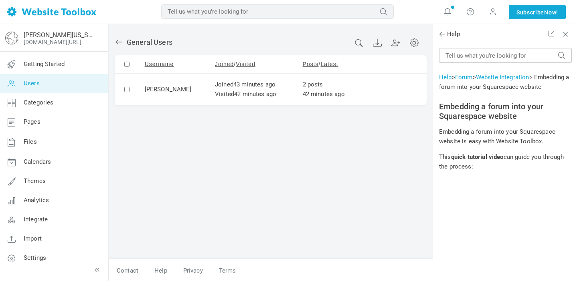
scroll to position [51, 0]
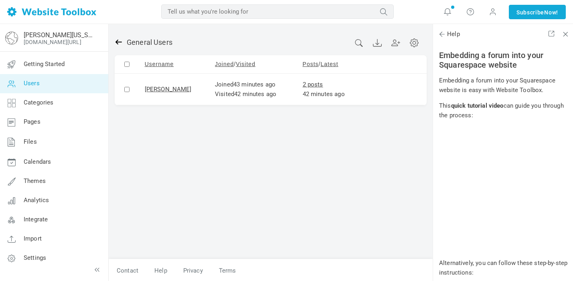
click at [122, 41] on icon at bounding box center [119, 42] width 8 height 8
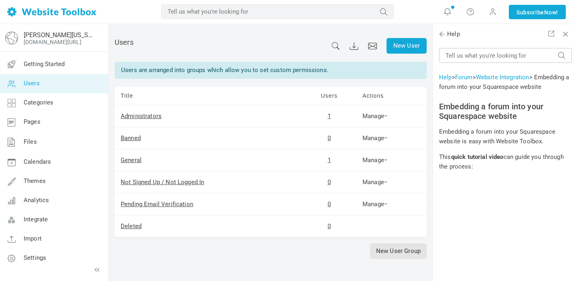
scroll to position [51, 0]
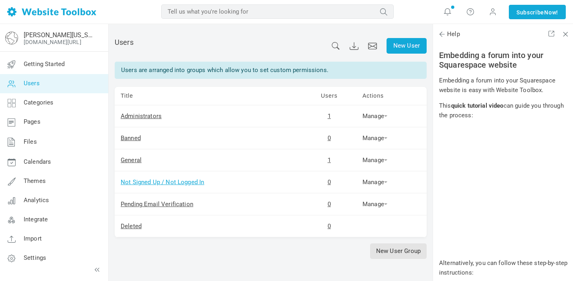
click at [141, 185] on link "Not Signed Up / Not Logged In" at bounding box center [162, 182] width 83 height 7
click at [368, 184] on link "Manage" at bounding box center [374, 182] width 25 height 7
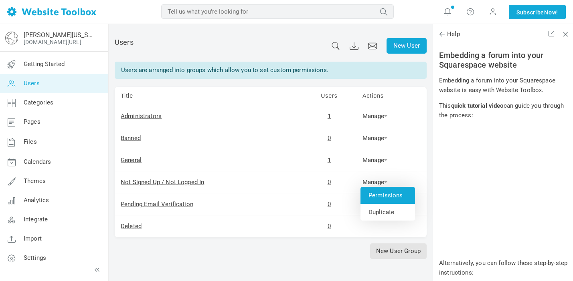
click at [375, 192] on link "Permissions" at bounding box center [387, 195] width 55 height 17
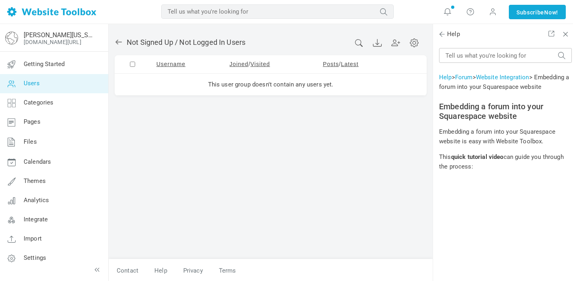
scroll to position [51, 0]
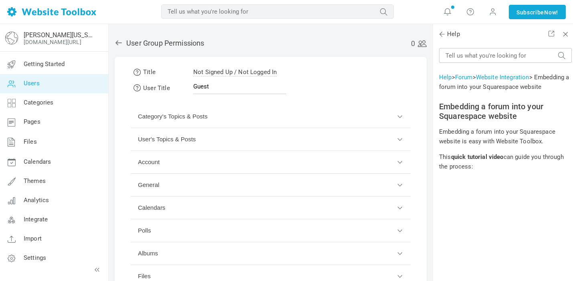
scroll to position [51, 0]
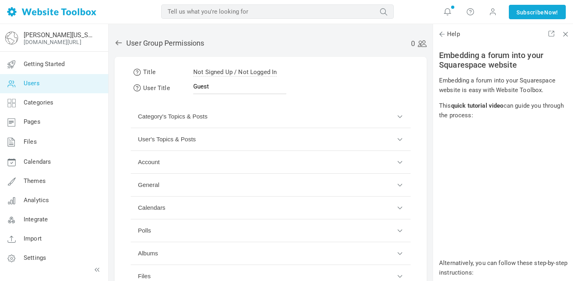
click at [260, 142] on button "User's Topics & Posts" at bounding box center [271, 139] width 280 height 23
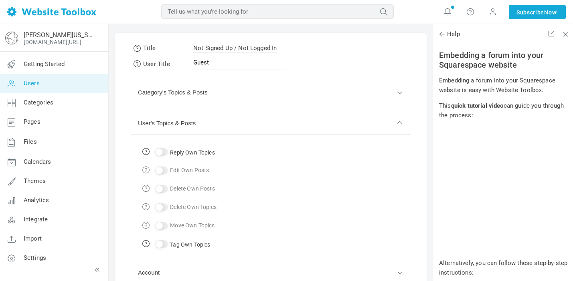
scroll to position [26, 0]
click at [250, 123] on button "User's Topics & Posts" at bounding box center [271, 122] width 280 height 23
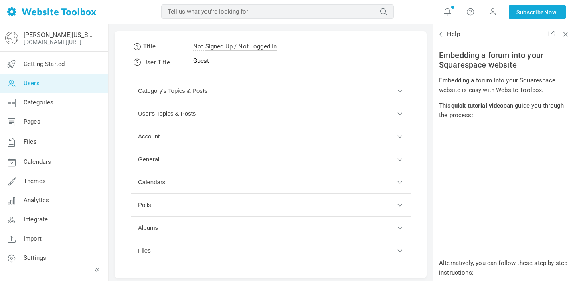
click at [253, 91] on button "Category's Topics & Posts" at bounding box center [271, 91] width 280 height 23
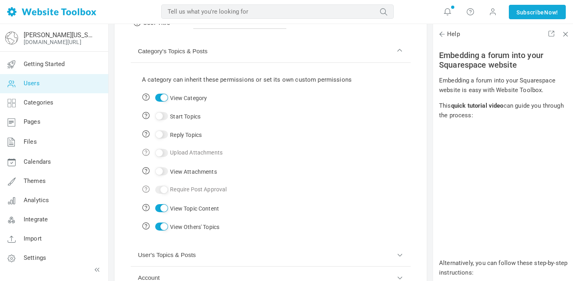
scroll to position [66, 0]
click at [164, 133] on input "Reply Topics" at bounding box center [161, 134] width 13 height 8
checkbox input "true"
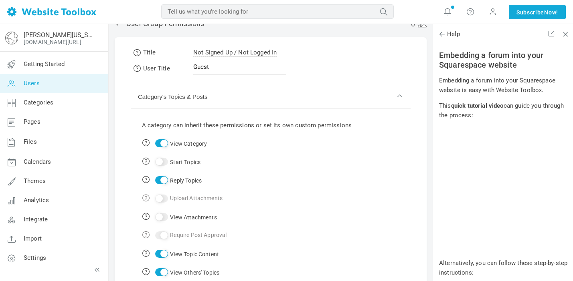
scroll to position [18, 0]
click at [226, 102] on button "Category's Topics & Posts" at bounding box center [271, 98] width 280 height 23
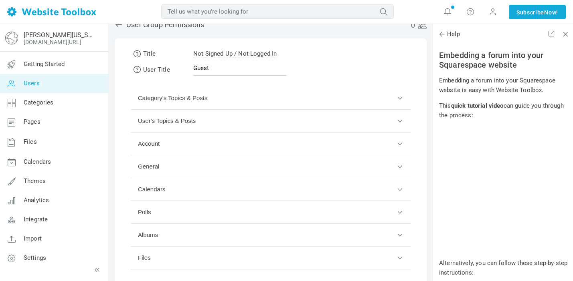
click at [223, 123] on button "User's Topics & Posts" at bounding box center [271, 121] width 280 height 23
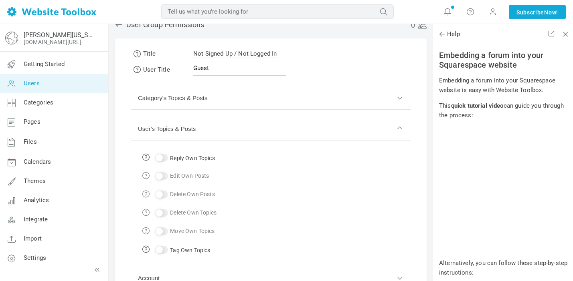
click at [223, 127] on button "User's Topics & Posts" at bounding box center [271, 129] width 280 height 23
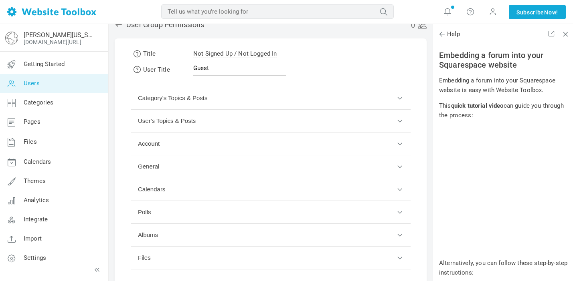
click at [222, 144] on button "Account" at bounding box center [271, 144] width 280 height 23
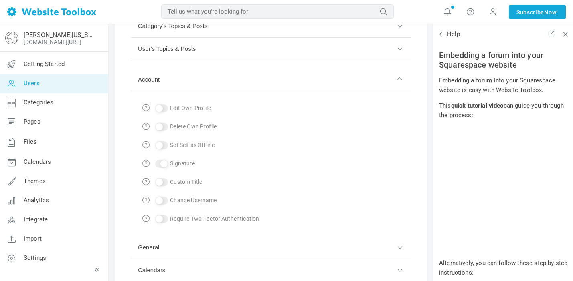
click at [224, 86] on button "Account" at bounding box center [271, 80] width 280 height 23
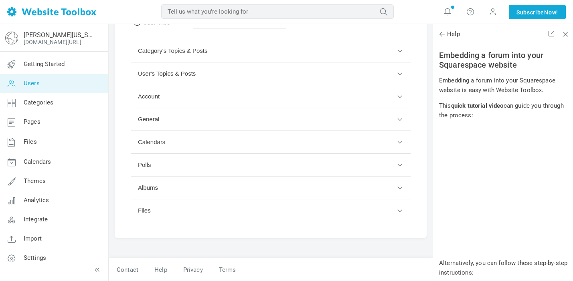
scroll to position [65, 0]
click at [219, 119] on button "General" at bounding box center [271, 120] width 280 height 23
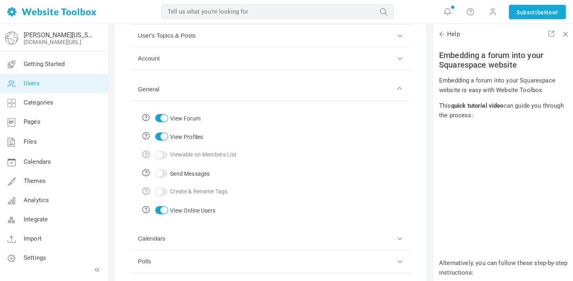
scroll to position [105, 0]
click at [229, 93] on button "General" at bounding box center [271, 88] width 280 height 23
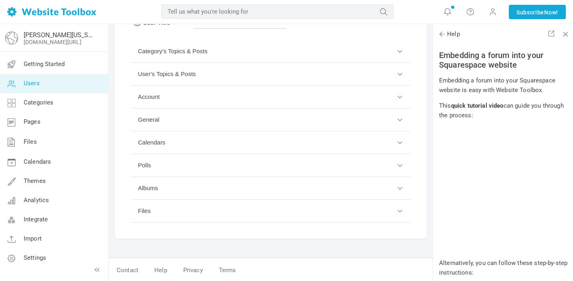
scroll to position [65, 0]
click at [222, 144] on button "Calendars" at bounding box center [271, 143] width 280 height 23
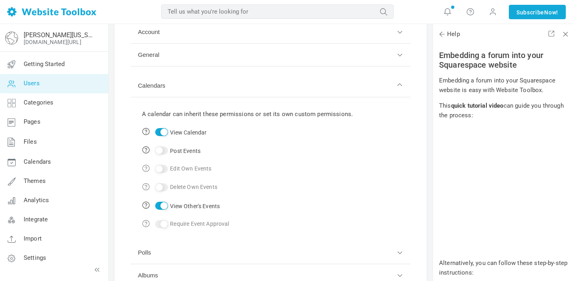
scroll to position [132, 0]
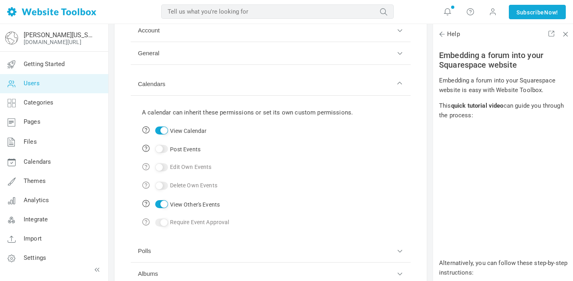
click at [230, 91] on button "Calendars" at bounding box center [271, 84] width 280 height 23
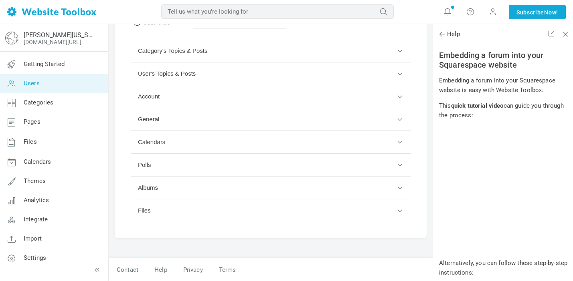
scroll to position [65, 0]
click at [212, 172] on button "Polls" at bounding box center [271, 166] width 280 height 23
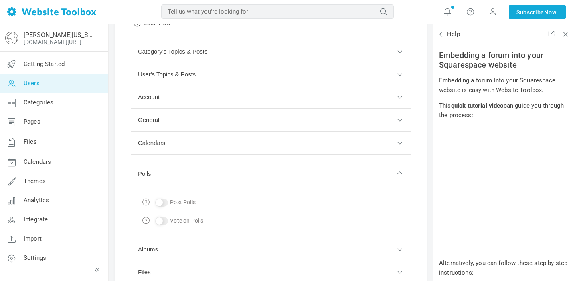
click at [162, 222] on div at bounding box center [162, 221] width 16 height 10
click at [160, 221] on div at bounding box center [162, 221] width 16 height 10
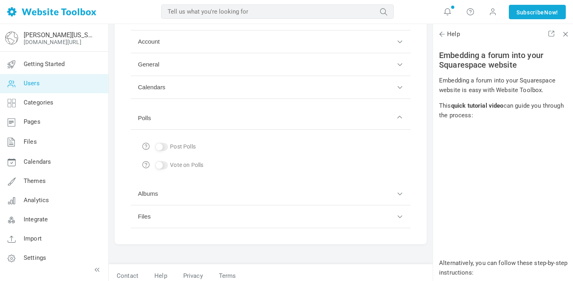
scroll to position [126, 0]
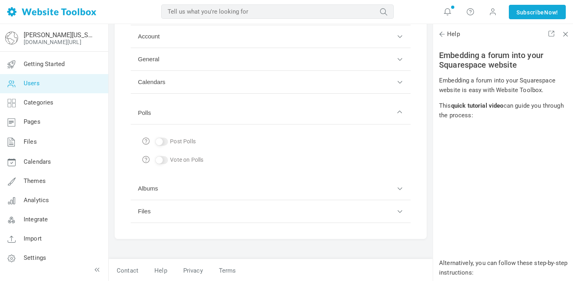
click at [190, 190] on button "Albums" at bounding box center [271, 189] width 280 height 23
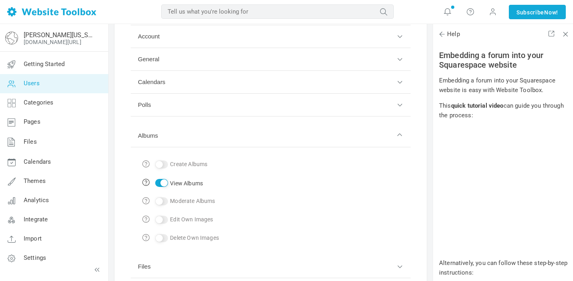
click at [163, 166] on div at bounding box center [162, 165] width 16 height 10
click at [179, 141] on button "Albums" at bounding box center [271, 136] width 280 height 23
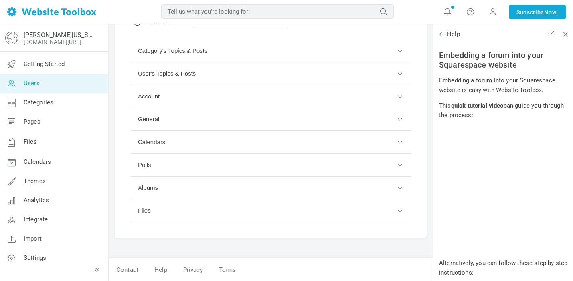
scroll to position [65, 0]
click at [162, 209] on button "Files" at bounding box center [271, 211] width 280 height 23
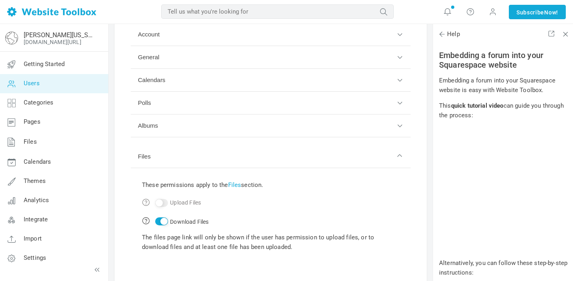
scroll to position [128, 0]
click at [194, 161] on button "Files" at bounding box center [271, 156] width 280 height 23
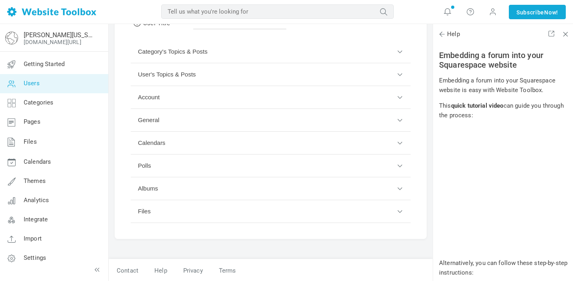
scroll to position [0, 0]
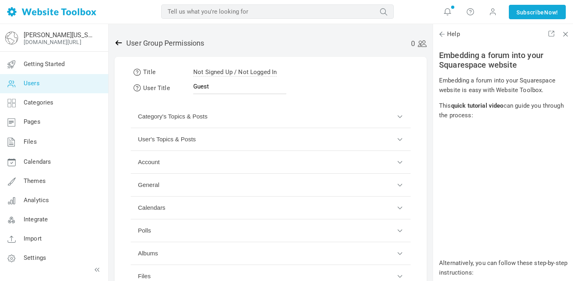
click at [115, 46] on icon at bounding box center [119, 43] width 8 height 8
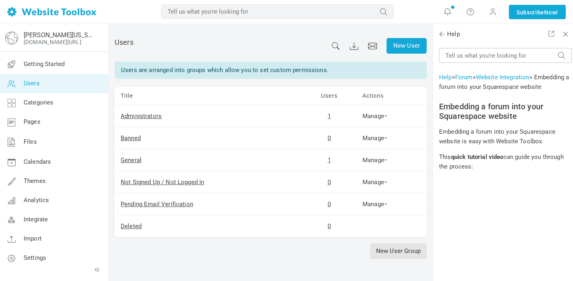
scroll to position [51, 0]
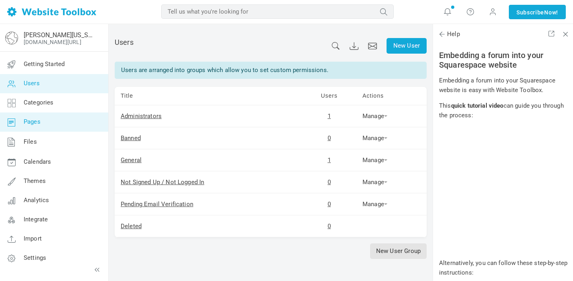
click at [60, 128] on link "Pages" at bounding box center [54, 122] width 109 height 19
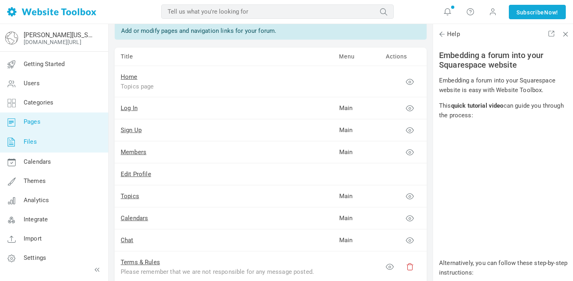
scroll to position [40, 0]
click at [54, 143] on link "Files" at bounding box center [54, 142] width 109 height 21
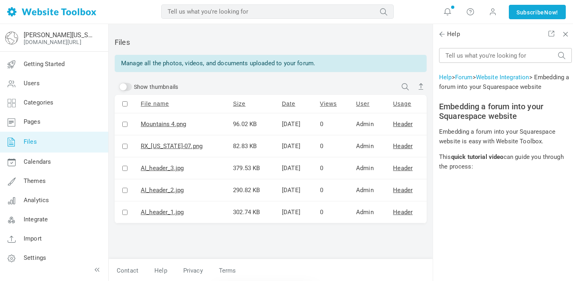
scroll to position [51, 0]
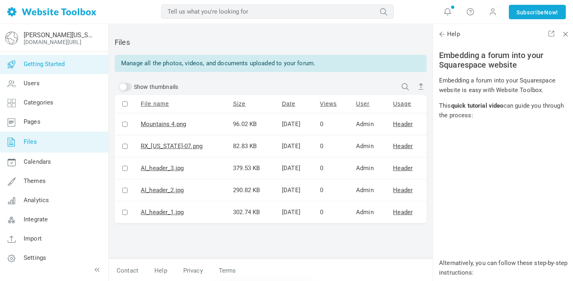
click at [48, 65] on span "Getting Started" at bounding box center [44, 64] width 41 height 7
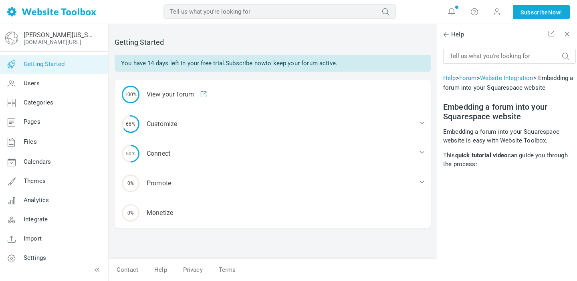
scroll to position [51, 0]
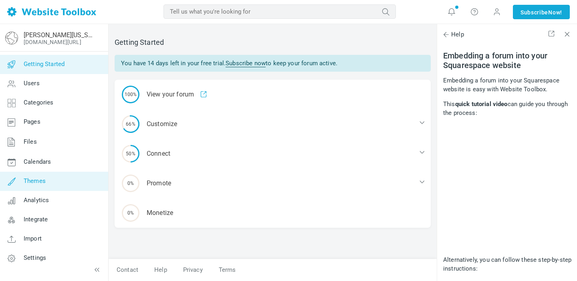
click at [47, 182] on link "Themes" at bounding box center [54, 181] width 109 height 19
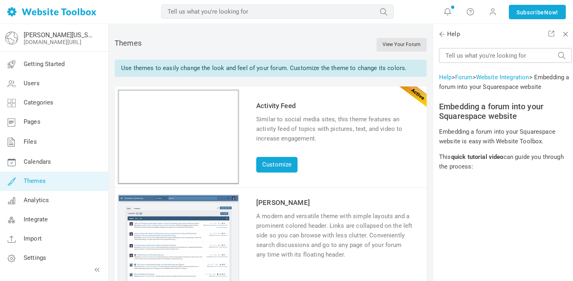
scroll to position [51, 0]
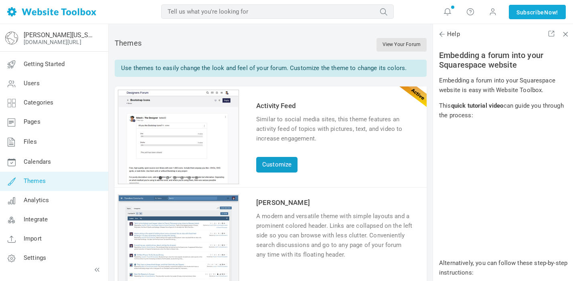
click at [273, 164] on link "Customize" at bounding box center [276, 165] width 41 height 16
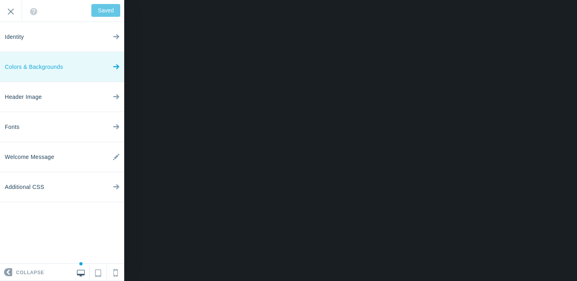
click at [73, 68] on link "Colors & Backgrounds" at bounding box center [62, 67] width 124 height 30
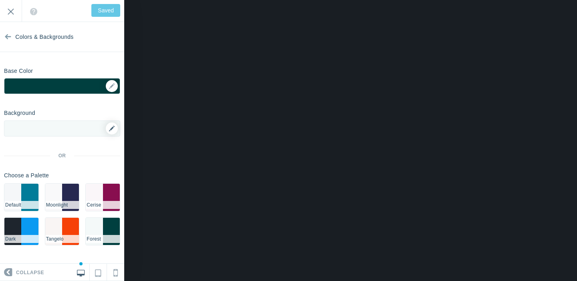
click at [111, 131] on icon at bounding box center [112, 129] width 6 height 6
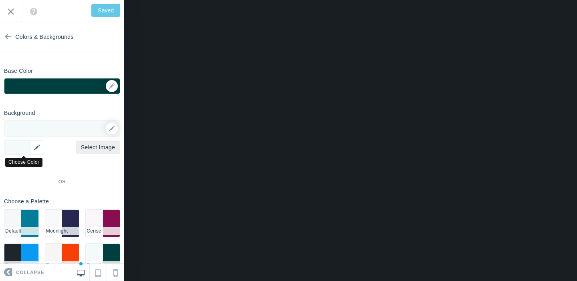
click at [40, 147] on div "▼" at bounding box center [24, 148] width 40 height 14
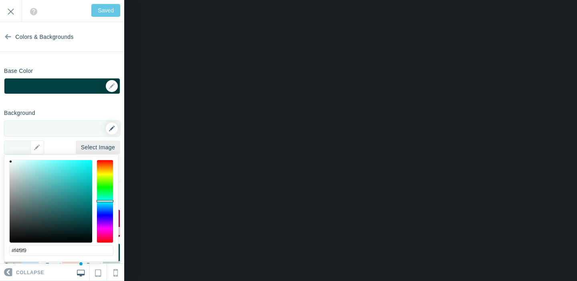
click at [109, 130] on icon at bounding box center [112, 129] width 6 height 6
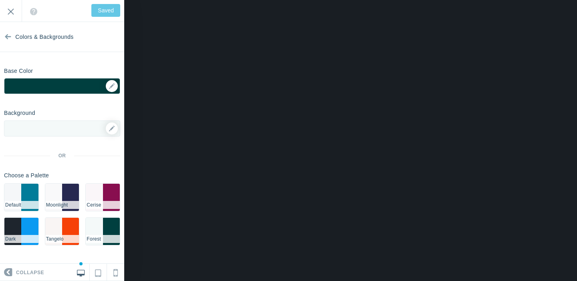
click at [105, 128] on div at bounding box center [111, 129] width 14 height 12
click at [116, 131] on link at bounding box center [112, 129] width 12 height 12
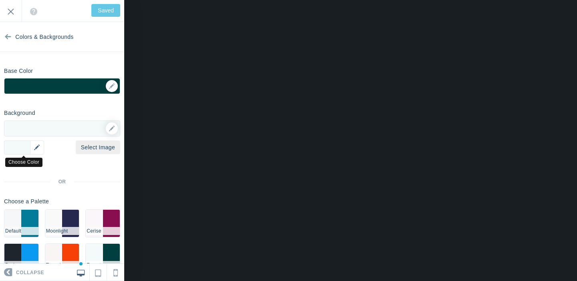
click at [38, 149] on div "▼" at bounding box center [24, 148] width 40 height 14
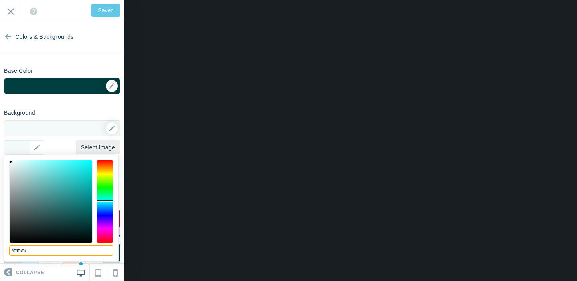
click at [36, 250] on input "#f4f9f9" at bounding box center [61, 251] width 104 height 10
paste input "E5E3DC"
type input "#e5e3dc"
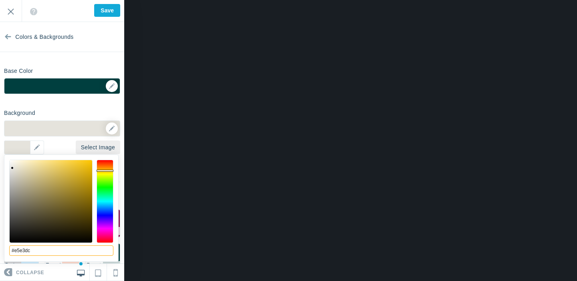
type input "Save"
type input "#e5e3dc"
click at [66, 102] on section "Colors & Backgrounds Base Color ▼ Background Options Select Image #e5e3dc ▼ Pos…" at bounding box center [62, 143] width 124 height 242
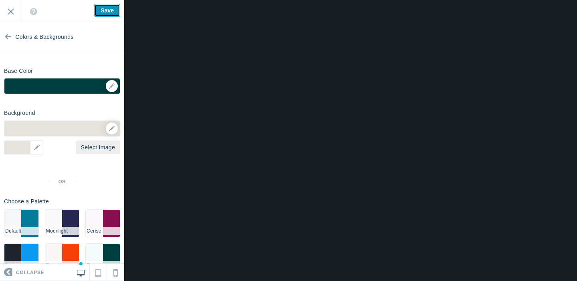
click at [107, 12] on input "Save" at bounding box center [107, 10] width 26 height 13
type input "Saved"
click at [111, 85] on div "▼" at bounding box center [61, 89] width 115 height 20
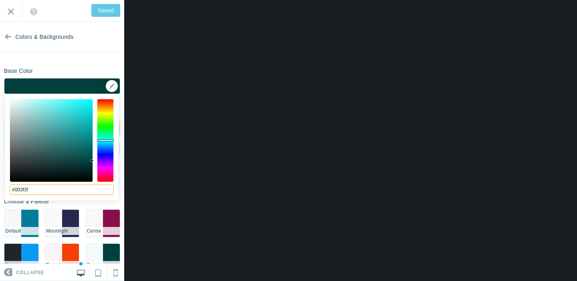
click at [38, 190] on input "#003f3f" at bounding box center [62, 190] width 104 height 10
paste input "495A58"
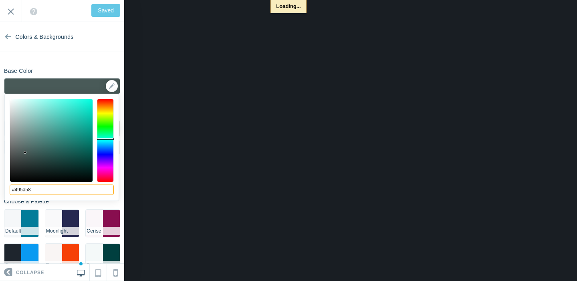
type input "#495a58"
type input "Save"
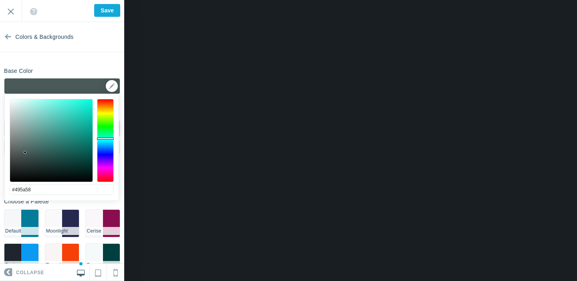
click at [92, 58] on section "Colors & Backgrounds Base Color #495a58 ▼ Background Options Select Image #e5e3…" at bounding box center [62, 143] width 124 height 242
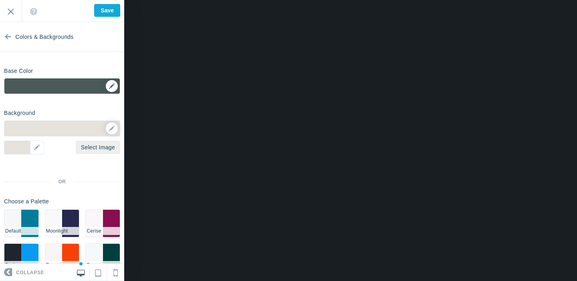
click at [115, 88] on div "▼" at bounding box center [61, 89] width 115 height 20
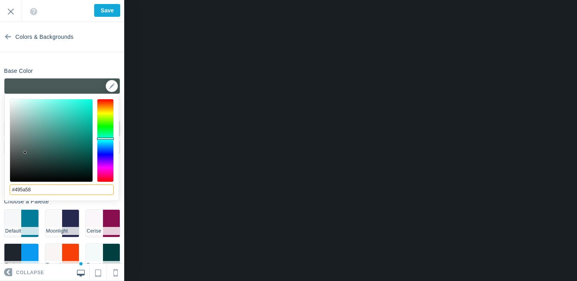
click at [66, 192] on input "#495a58" at bounding box center [62, 190] width 104 height 10
paste input "D4967D"
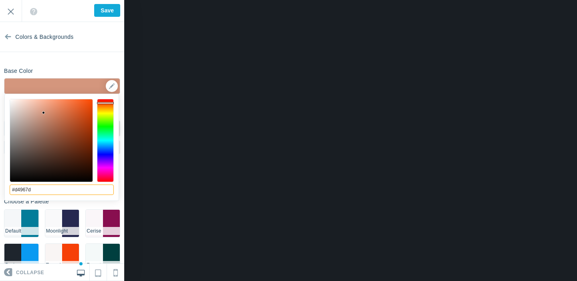
type input "#d4967d"
click at [91, 59] on section "Colors & Backgrounds Base Color #d4967d ▼ Background Options Select Image #e5e3…" at bounding box center [62, 143] width 124 height 242
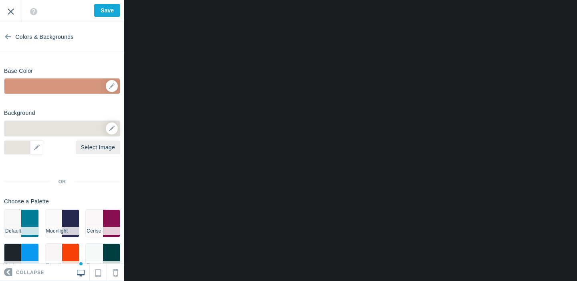
click at [13, 13] on input "Exit" at bounding box center [11, 11] width 22 height 22
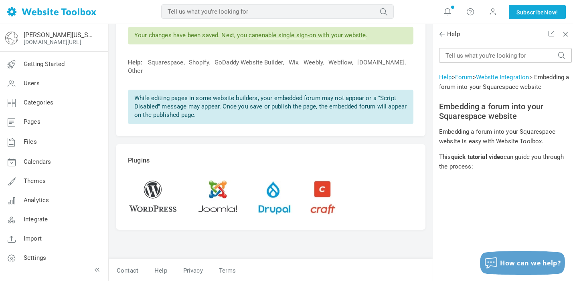
scroll to position [51, 0]
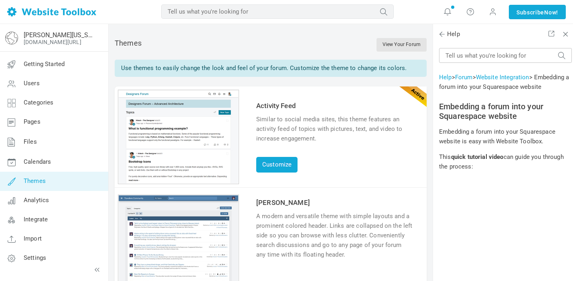
scroll to position [51, 0]
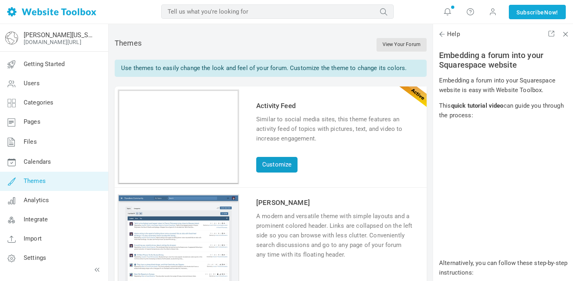
click at [279, 163] on link "Customize" at bounding box center [276, 165] width 41 height 16
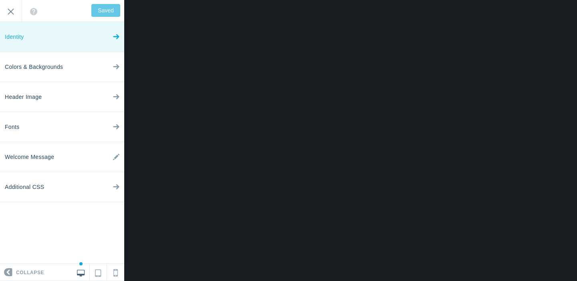
click at [65, 36] on link "Identity" at bounding box center [62, 37] width 124 height 30
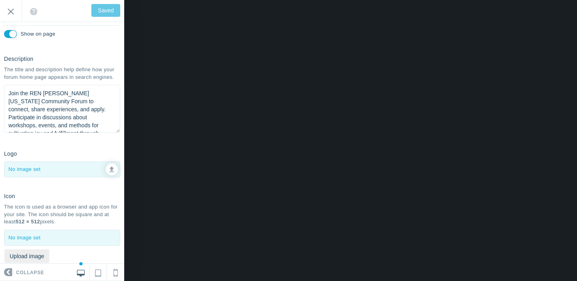
scroll to position [83, 0]
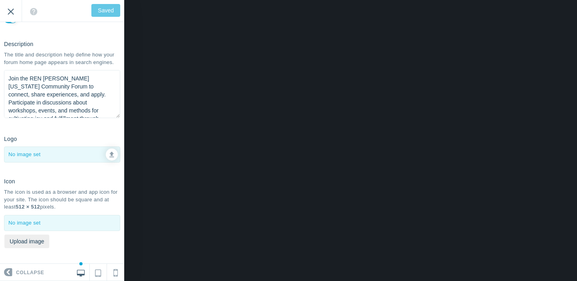
click at [10, 12] on input "Exit" at bounding box center [11, 11] width 22 height 22
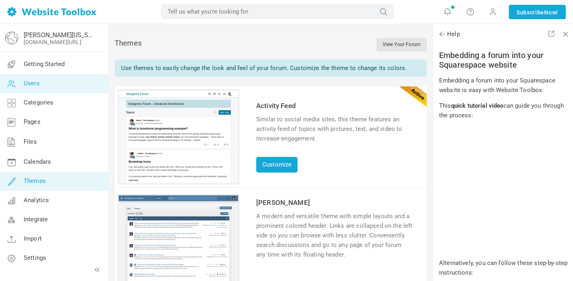
click at [36, 84] on span "Users" at bounding box center [32, 83] width 16 height 7
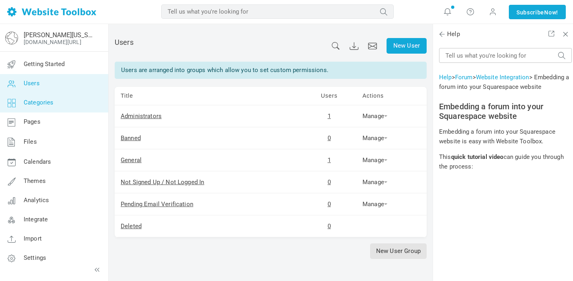
scroll to position [51, 0]
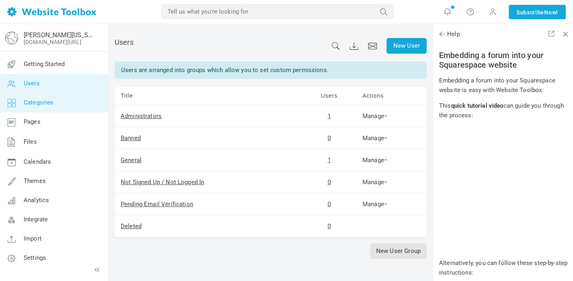
click at [36, 108] on link "Categories" at bounding box center [54, 102] width 109 height 19
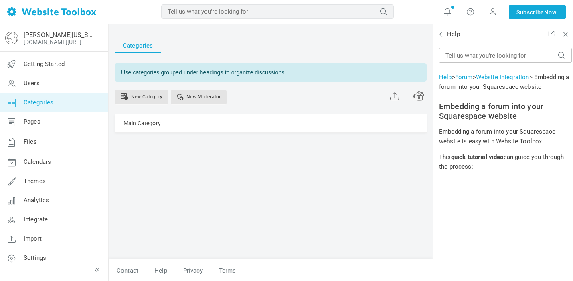
scroll to position [51, 0]
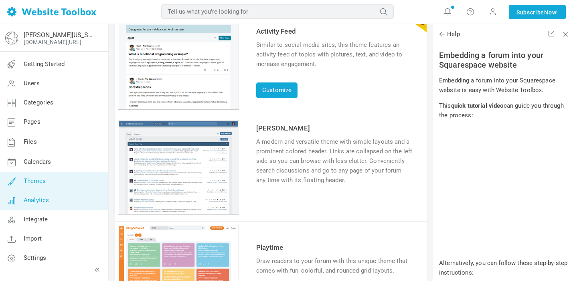
scroll to position [75, 0]
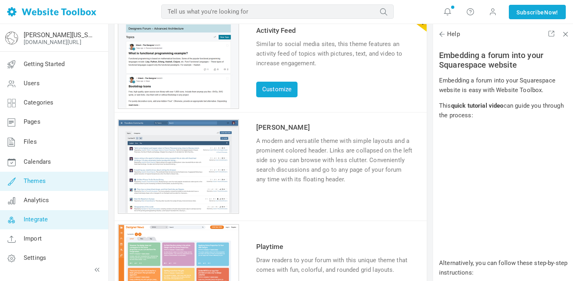
click at [49, 219] on link "Integrate" at bounding box center [54, 220] width 109 height 19
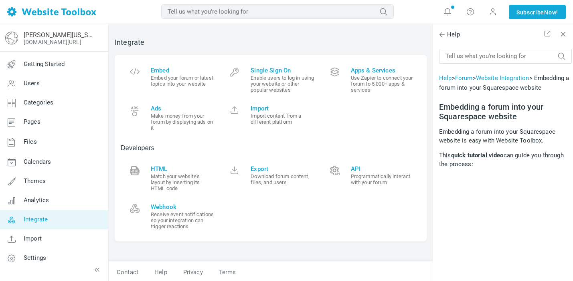
scroll to position [51, 0]
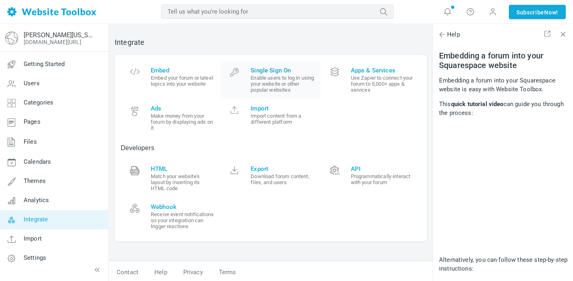
click at [280, 73] on span "Single Sign On" at bounding box center [283, 70] width 64 height 7
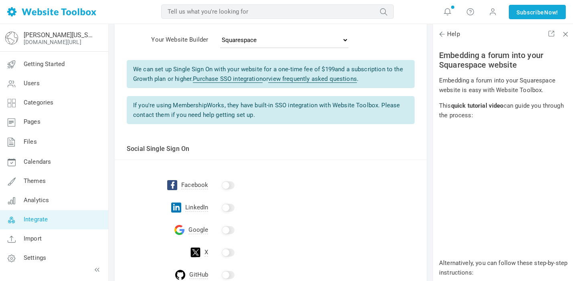
scroll to position [60, 0]
click at [292, 81] on link "view frequently asked questions" at bounding box center [312, 80] width 89 height 8
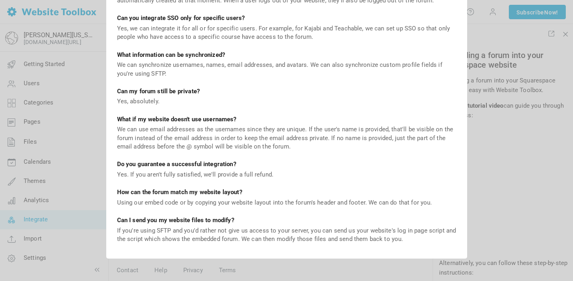
scroll to position [0, 0]
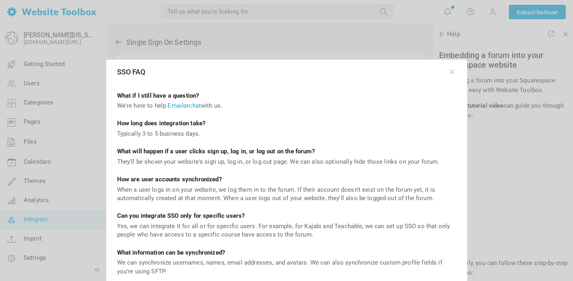
click at [302, 266] on body "Loading... MOST RELEVANT MOST RELEVANT Notifications Your custom AI-generated h…" at bounding box center [286, 228] width 573 height 456
click at [452, 71] on button "button" at bounding box center [452, 71] width 8 height 8
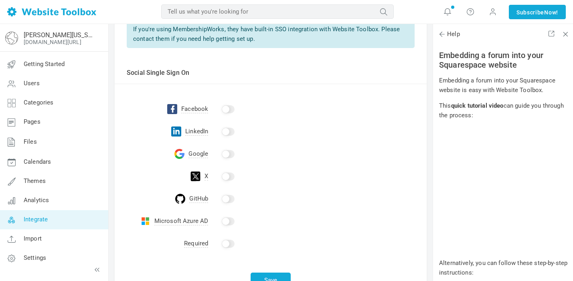
scroll to position [144, 0]
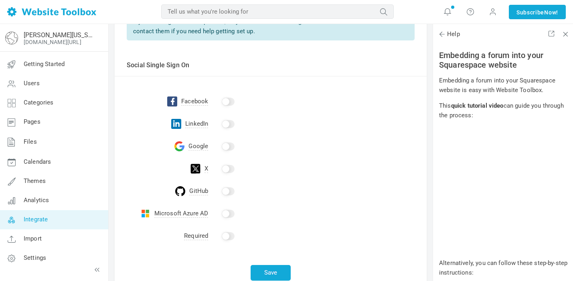
click at [230, 147] on input "checkbox" at bounding box center [228, 147] width 13 height 8
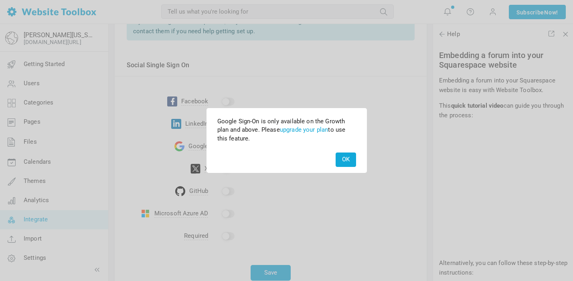
click at [339, 162] on button "OK" at bounding box center [346, 160] width 20 height 14
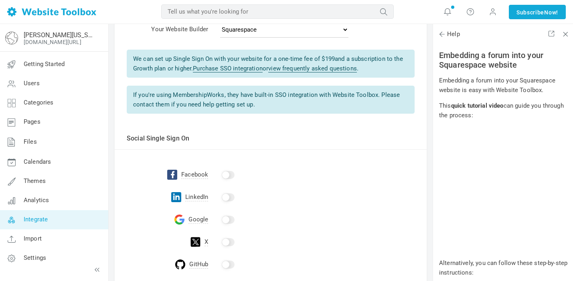
scroll to position [98, 0]
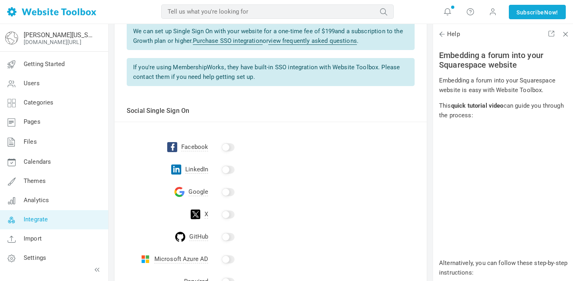
click at [63, 223] on link "Integrate" at bounding box center [54, 220] width 109 height 19
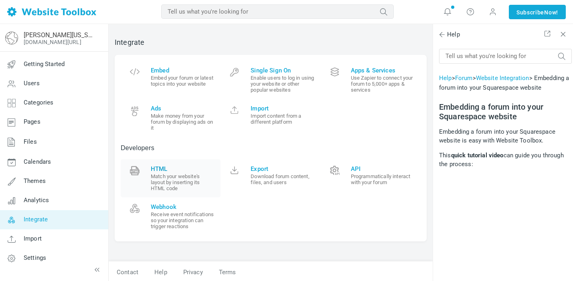
scroll to position [51, 0]
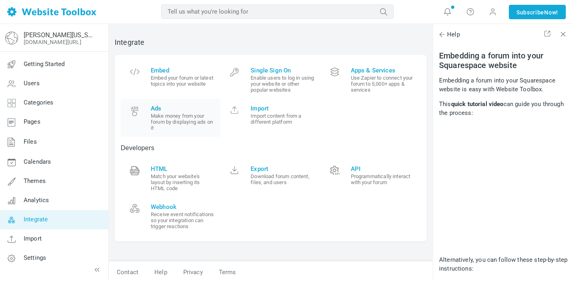
click at [170, 109] on span "Ads" at bounding box center [183, 108] width 64 height 7
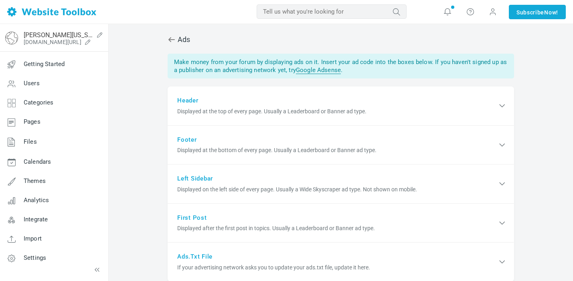
scroll to position [51, 0]
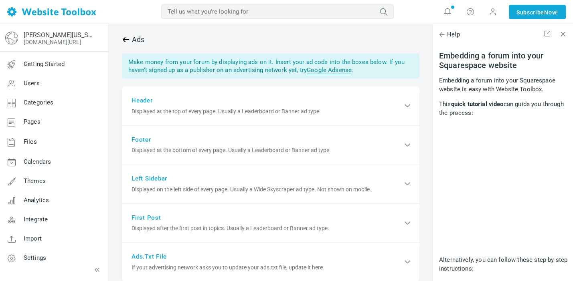
click at [125, 40] on icon at bounding box center [126, 39] width 6 height 5
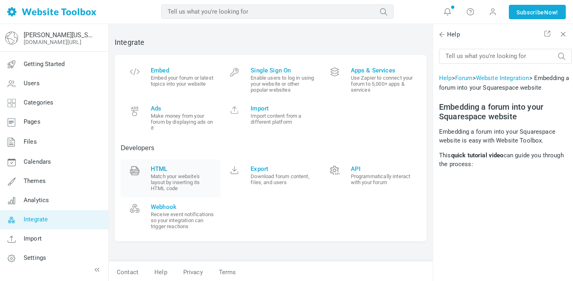
scroll to position [51, 0]
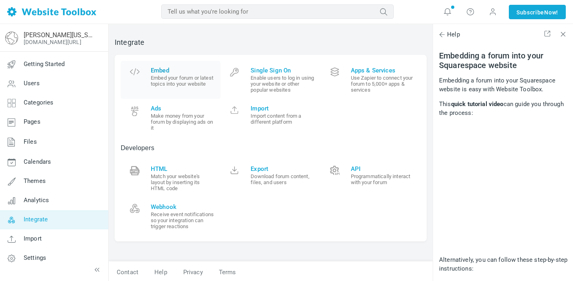
click at [180, 85] on small "Embed your forum or latest topics into your website" at bounding box center [183, 81] width 64 height 12
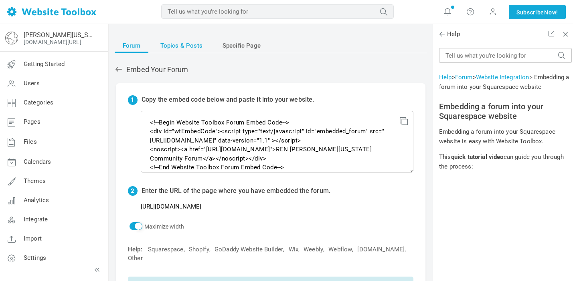
click at [196, 42] on span "Topics & Posts" at bounding box center [181, 45] width 42 height 14
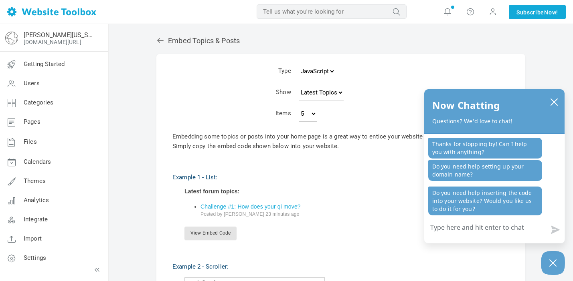
scroll to position [27, 0]
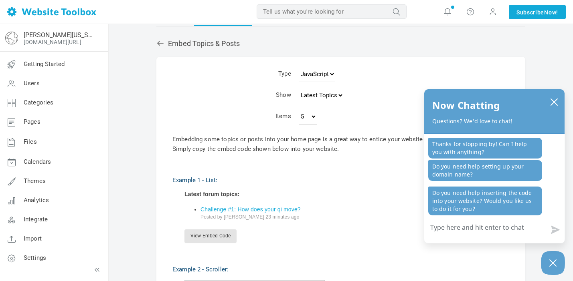
click at [326, 86] on td "Latest Topics Top Topics New Topics New Posts" at bounding box center [378, 96] width 166 height 21
click at [325, 93] on select "Latest Topics Top Topics New Topics New Posts" at bounding box center [321, 95] width 45 height 16
select select "posts"
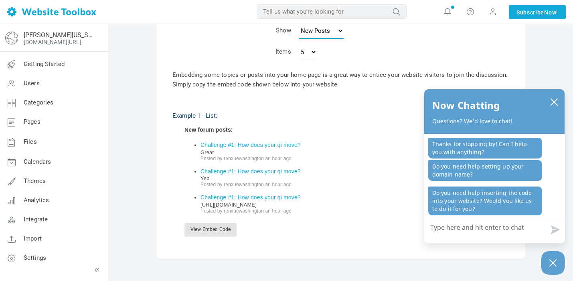
scroll to position [93, 0]
click at [557, 100] on icon "close chatbox" at bounding box center [554, 102] width 8 height 8
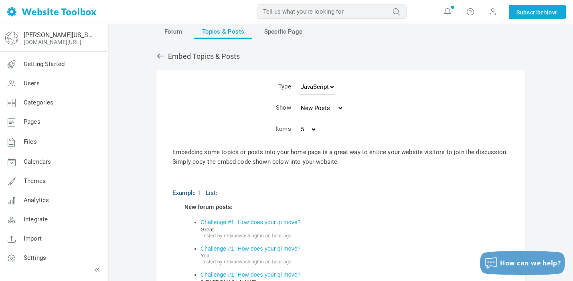
scroll to position [11, 0]
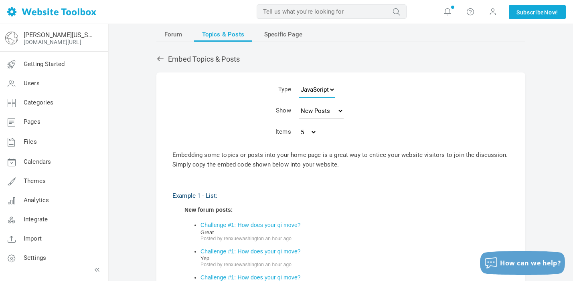
click at [326, 91] on select "JavaScript JSON RSS XML" at bounding box center [317, 90] width 36 height 16
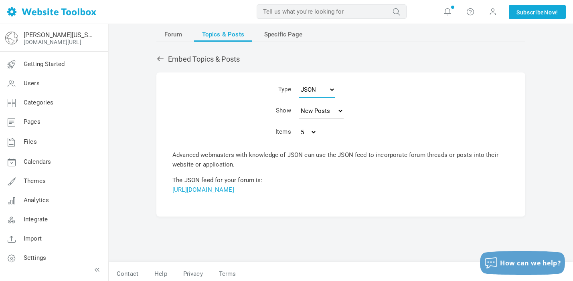
click at [324, 89] on select "JavaScript JSON RSS XML" at bounding box center [317, 90] width 36 height 16
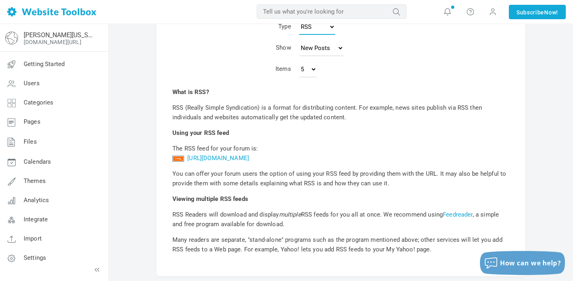
scroll to position [73, 0]
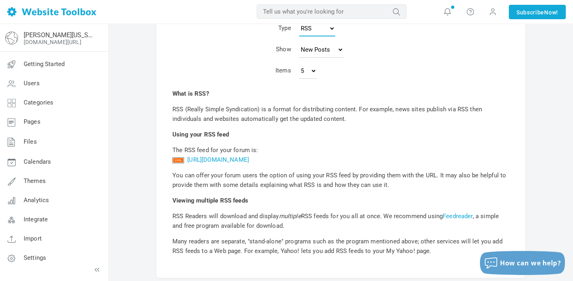
click at [332, 29] on select "JavaScript JSON RSS XML" at bounding box center [317, 28] width 36 height 16
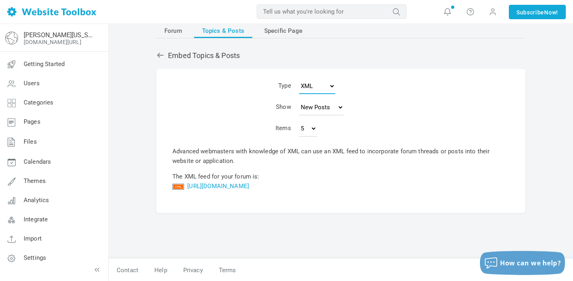
click at [327, 82] on select "JavaScript JSON RSS XML" at bounding box center [317, 86] width 36 height 16
select select "js"
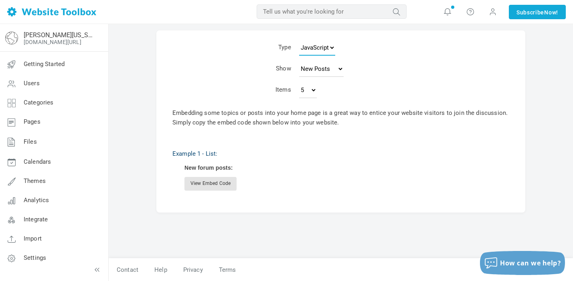
scroll to position [73, 0]
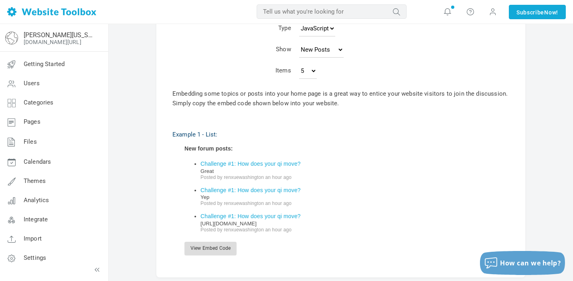
click at [224, 255] on link "View Embed Code" at bounding box center [210, 249] width 52 height 14
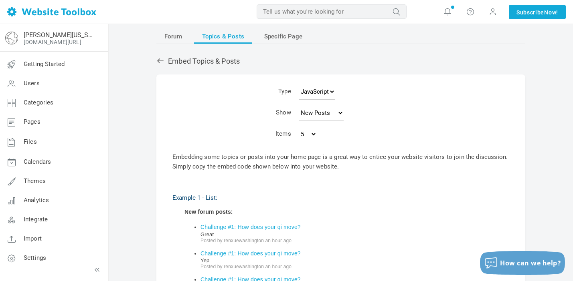
scroll to position [7, 0]
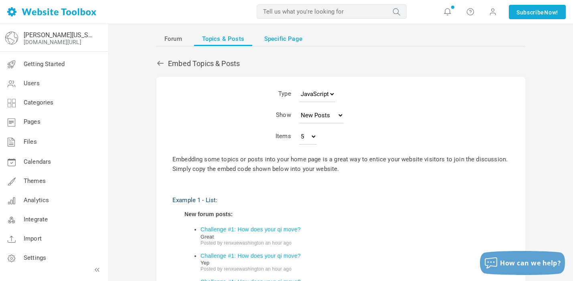
click at [280, 39] on span "Specific Page" at bounding box center [283, 39] width 38 height 14
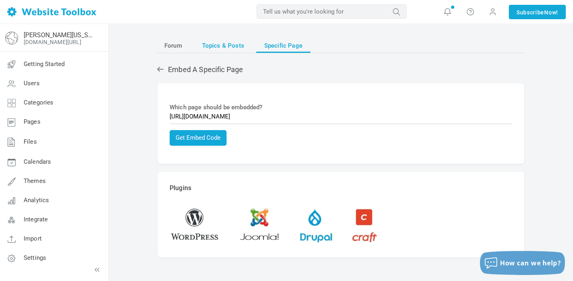
click at [229, 43] on span "Topics & Posts" at bounding box center [223, 45] width 42 height 14
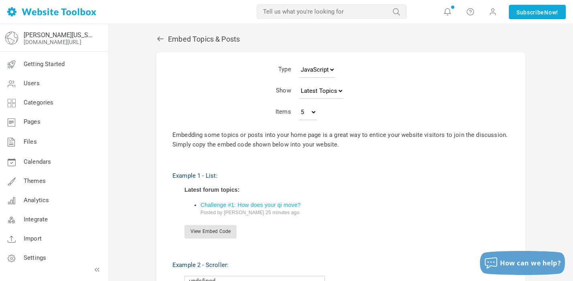
scroll to position [31, 0]
click at [327, 92] on select "Latest Topics Top Topics New Topics New Posts" at bounding box center [321, 91] width 45 height 16
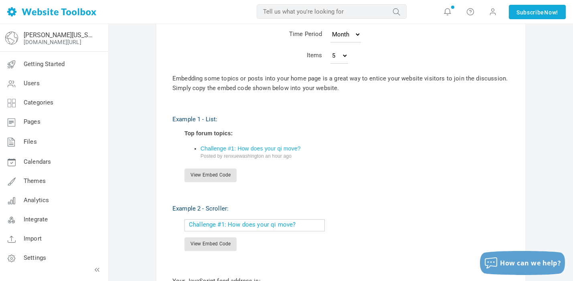
scroll to position [45, 0]
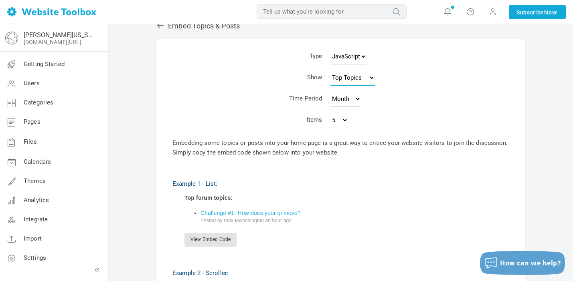
click at [358, 79] on select "Latest Topics Top Topics New Topics New Posts" at bounding box center [352, 78] width 45 height 16
select select "posts"
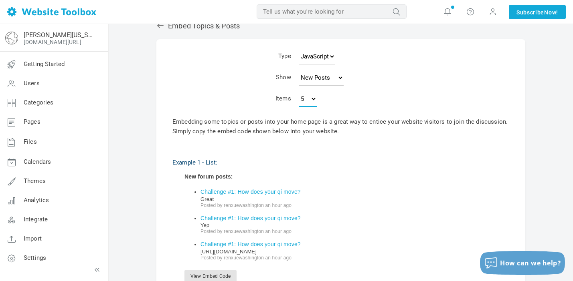
click at [311, 97] on select "5 10 15 25 50 100 200" at bounding box center [308, 99] width 18 height 16
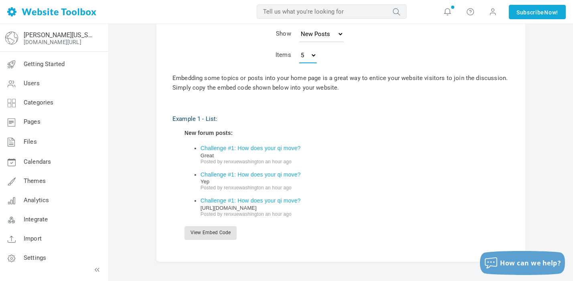
scroll to position [103, 0]
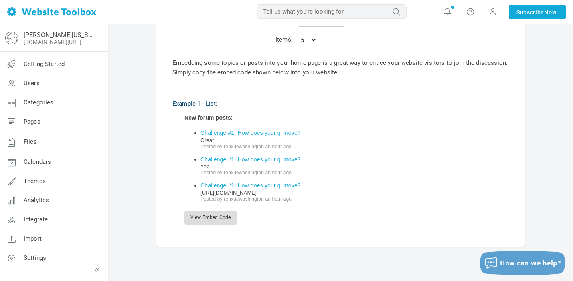
click at [214, 218] on link "View Embed Code" at bounding box center [210, 218] width 52 height 14
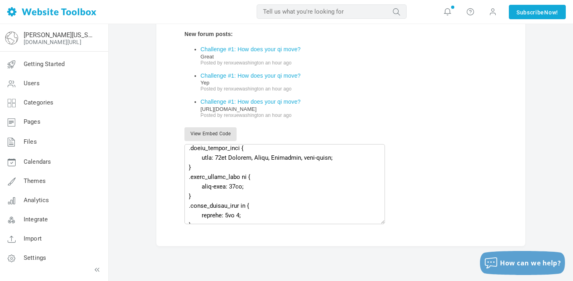
scroll to position [192, 0]
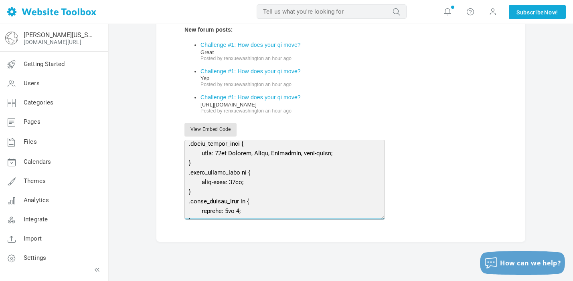
drag, startPoint x: 231, startPoint y: 156, endPoint x: 251, endPoint y: 155, distance: 20.5
click at [251, 155] on textarea at bounding box center [284, 180] width 200 height 80
click at [248, 155] on textarea at bounding box center [284, 180] width 200 height 80
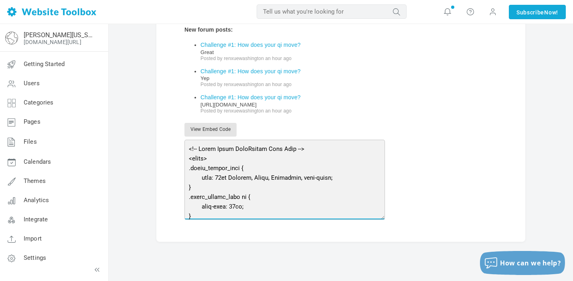
click at [238, 180] on textarea at bounding box center [284, 180] width 200 height 80
click at [239, 178] on textarea at bounding box center [284, 180] width 200 height 80
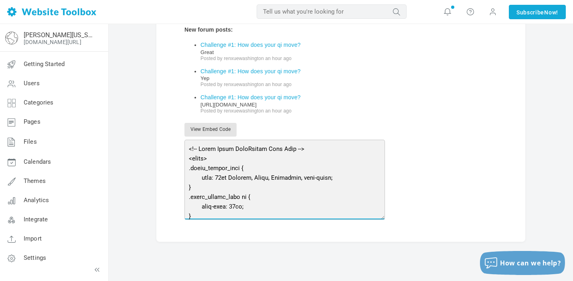
click at [239, 178] on textarea at bounding box center [284, 180] width 200 height 80
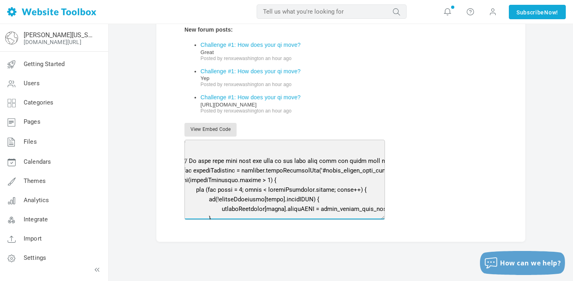
scroll to position [1046, 31]
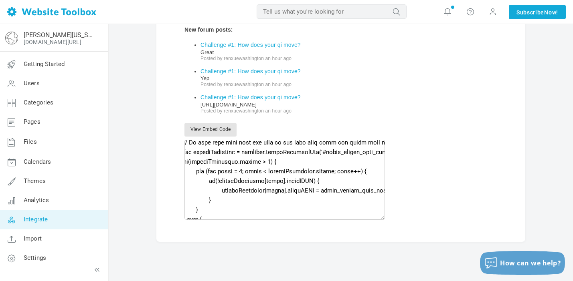
click at [53, 226] on link "Integrate" at bounding box center [54, 220] width 109 height 19
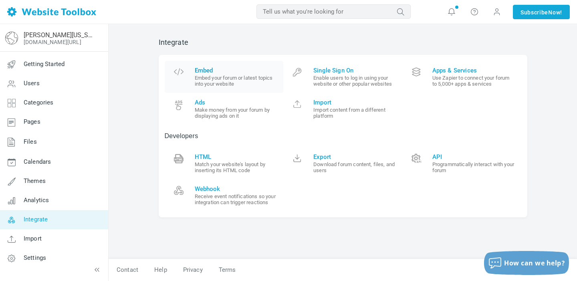
click at [210, 70] on span "Embed" at bounding box center [236, 70] width 83 height 7
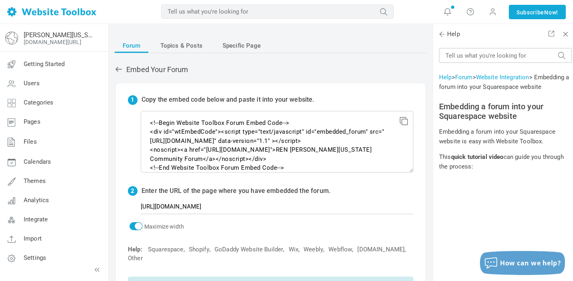
scroll to position [18, 0]
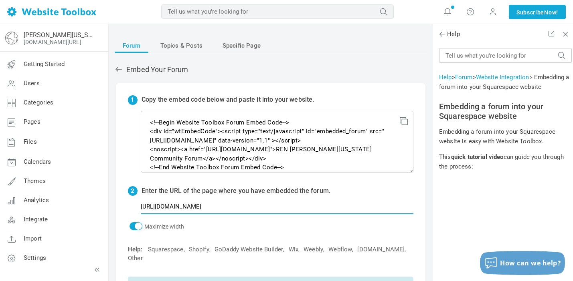
drag, startPoint x: 272, startPoint y: 207, endPoint x: 130, endPoint y: 205, distance: 142.0
click at [130, 205] on p "[URL][DOMAIN_NAME]" at bounding box center [271, 208] width 286 height 12
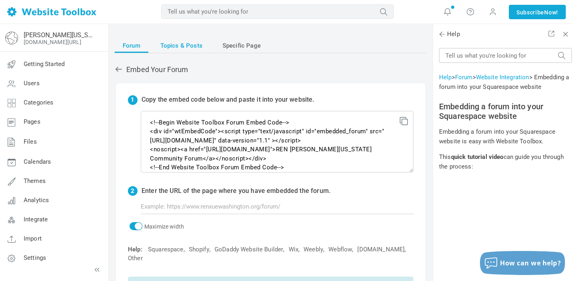
click at [179, 47] on span "Topics & Posts" at bounding box center [181, 45] width 42 height 14
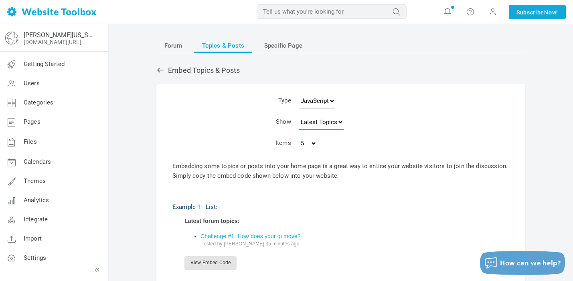
click at [317, 123] on select "Latest Topics Top Topics New Topics New Posts" at bounding box center [321, 122] width 45 height 16
select select "posts"
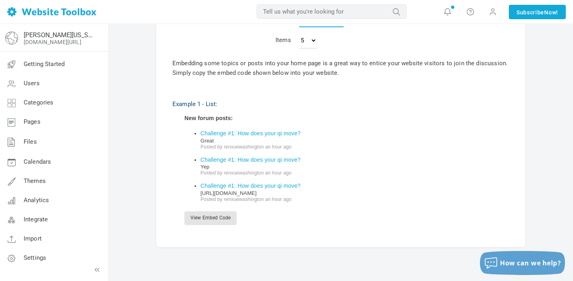
scroll to position [138, 0]
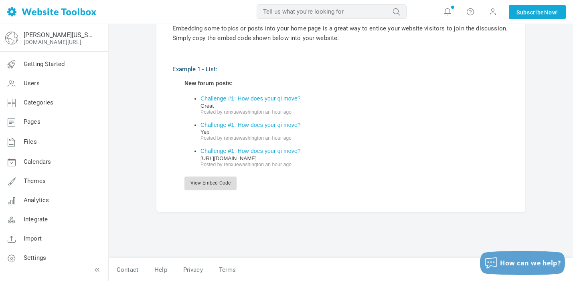
click at [222, 183] on link "View Embed Code" at bounding box center [210, 184] width 52 height 14
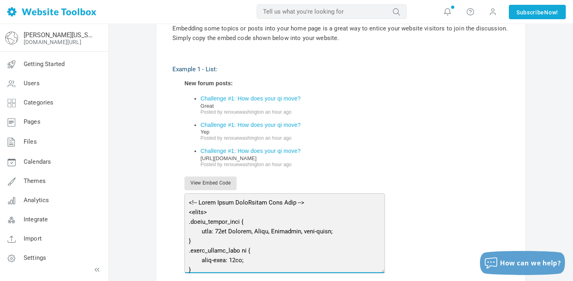
click at [228, 216] on textarea at bounding box center [284, 234] width 200 height 80
